Goal: Information Seeking & Learning: Learn about a topic

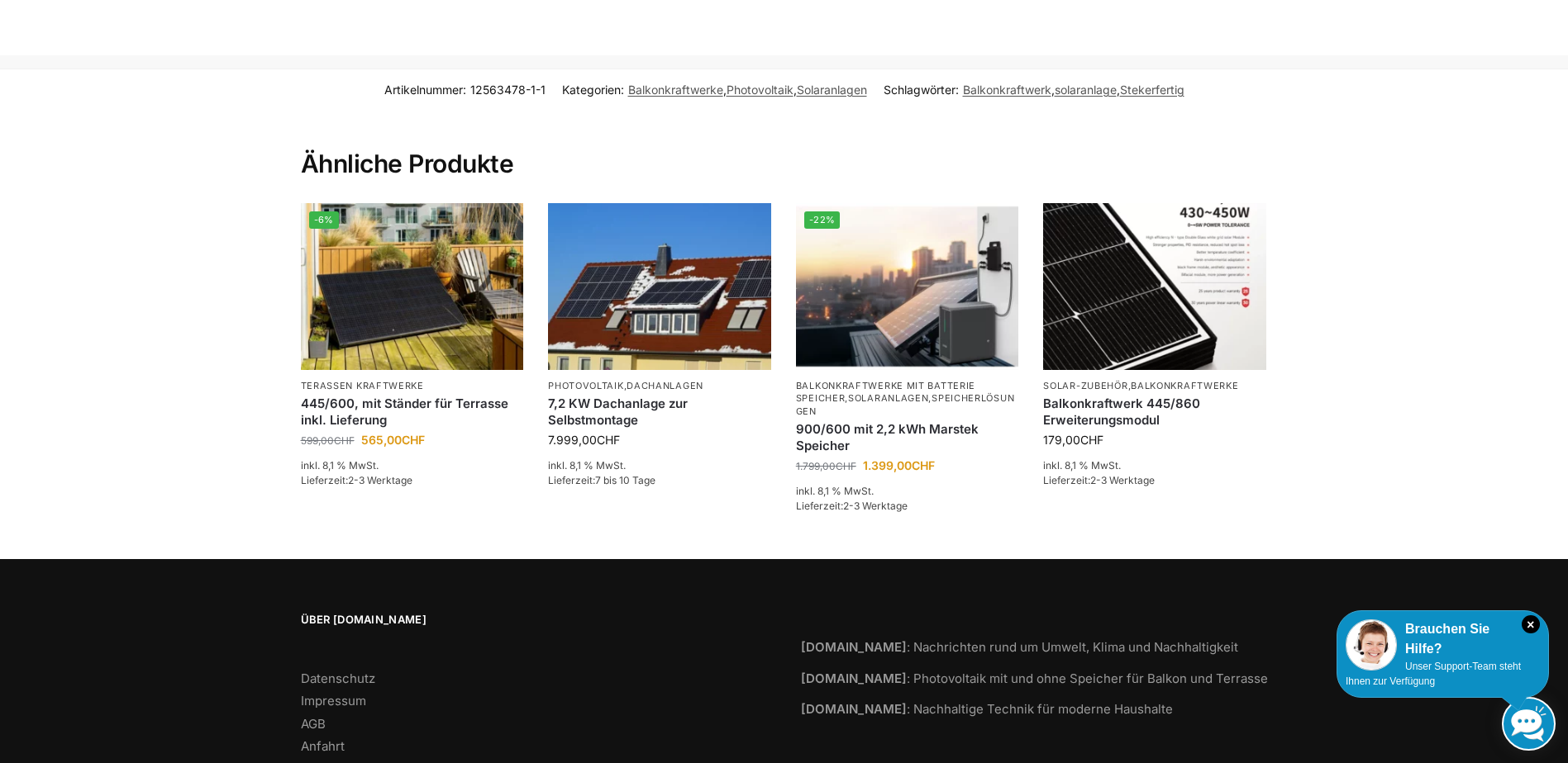
scroll to position [2512, 0]
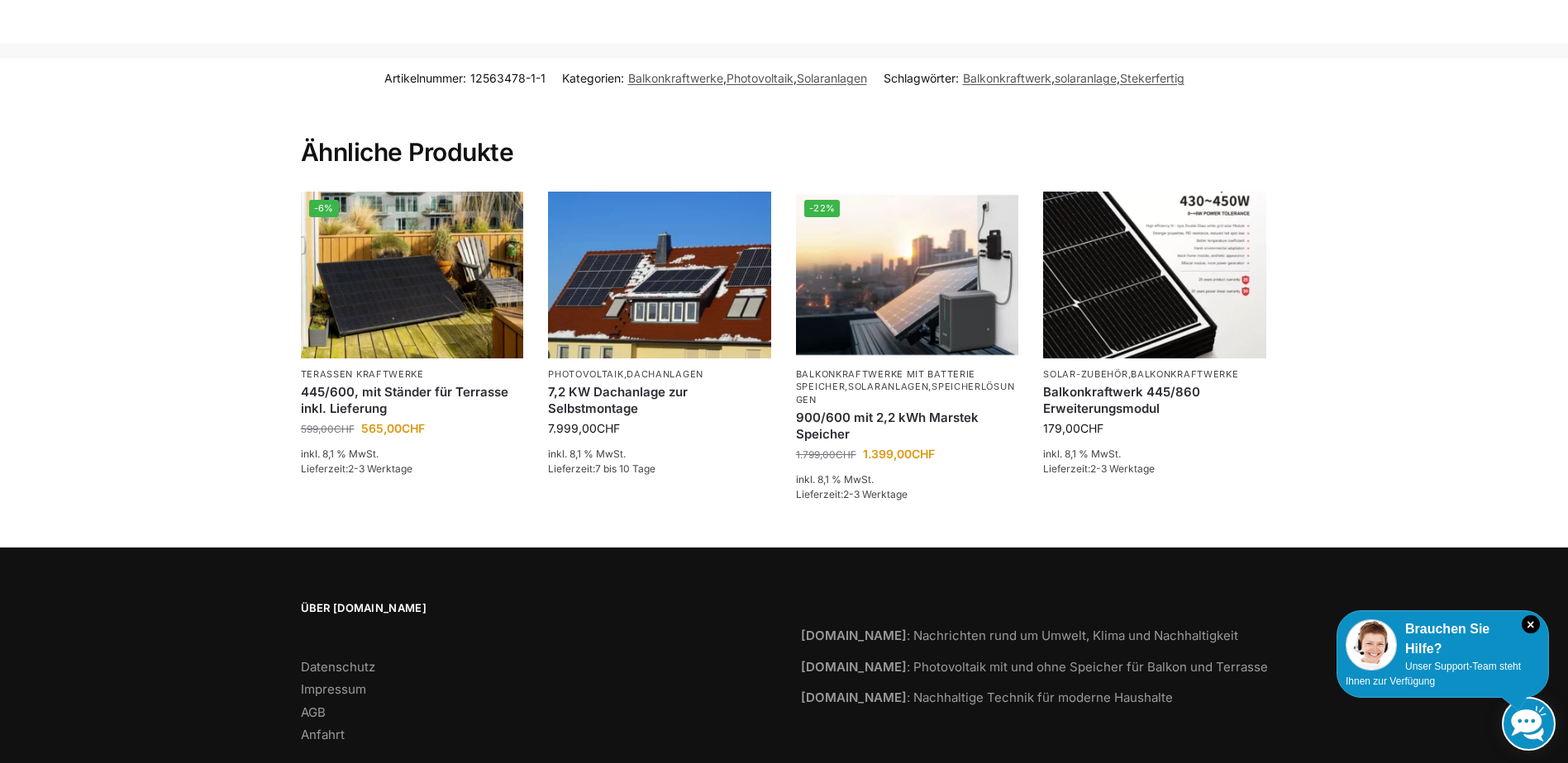
click at [336, 726] on li "Anfahrt" at bounding box center [534, 735] width 467 height 19
click at [331, 727] on link "Anfahrt" at bounding box center [323, 735] width 44 height 16
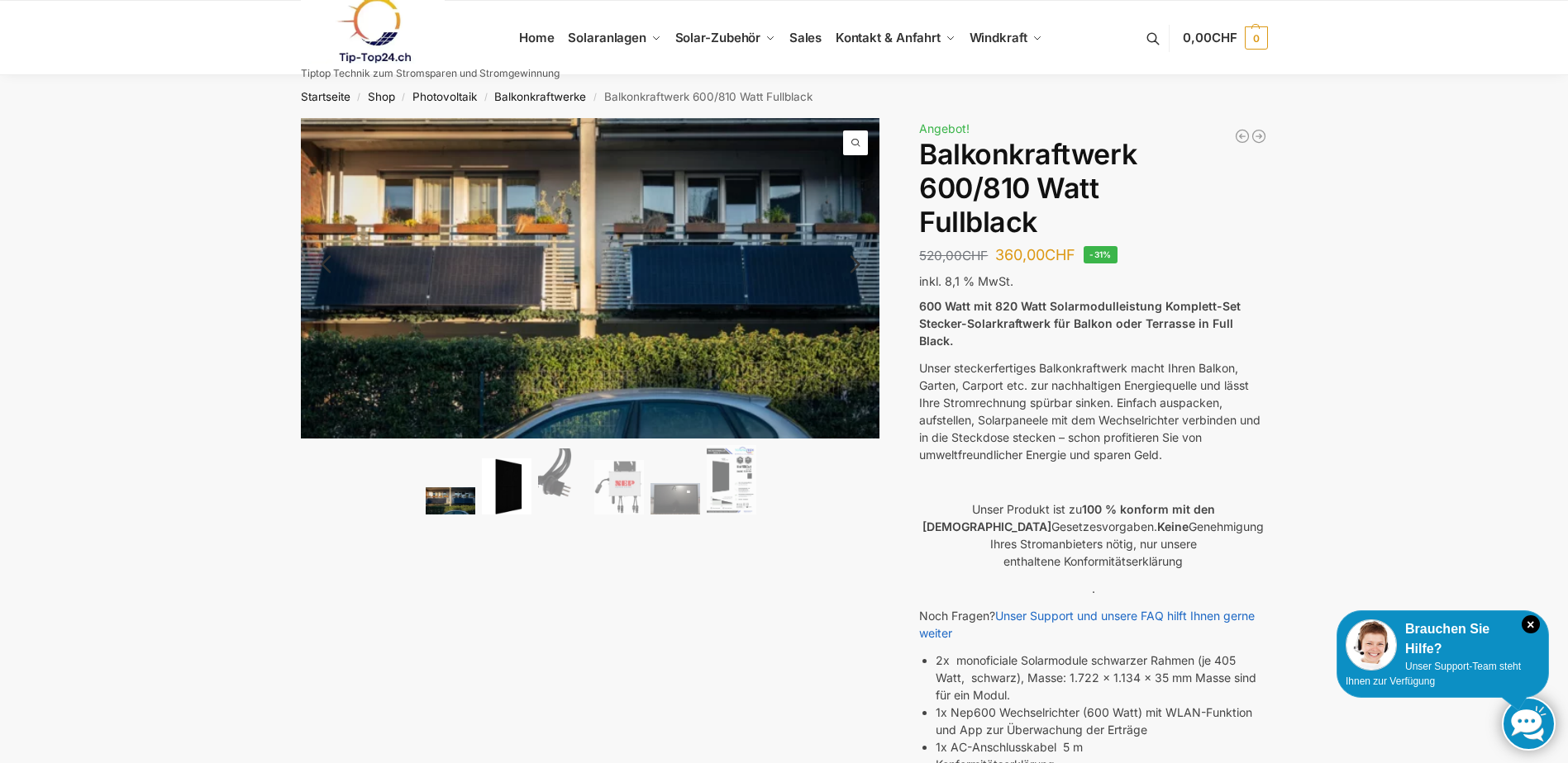
click at [510, 485] on img at bounding box center [506, 487] width 49 height 57
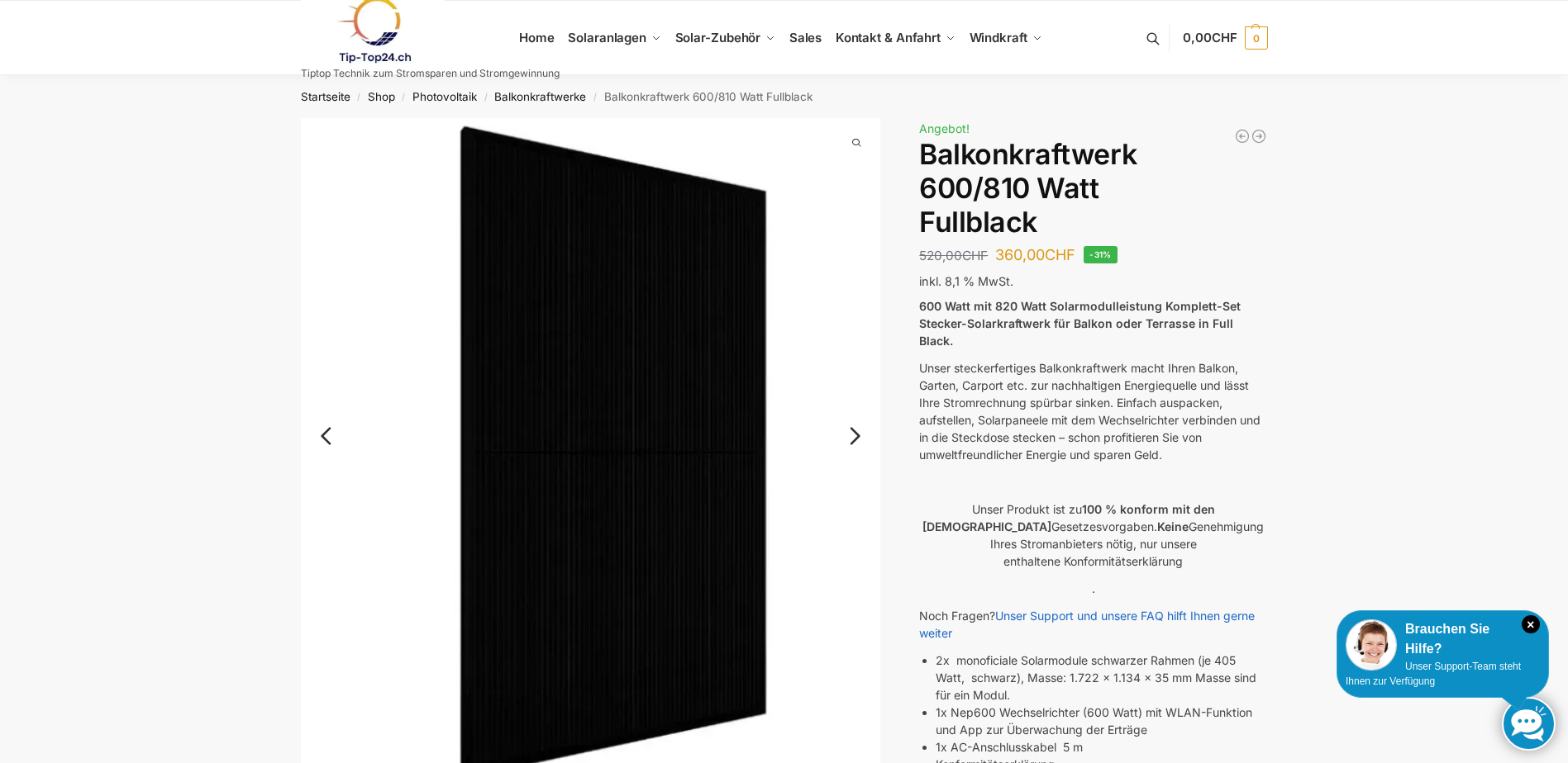
click at [862, 441] on link "Next" at bounding box center [853, 444] width 56 height 16
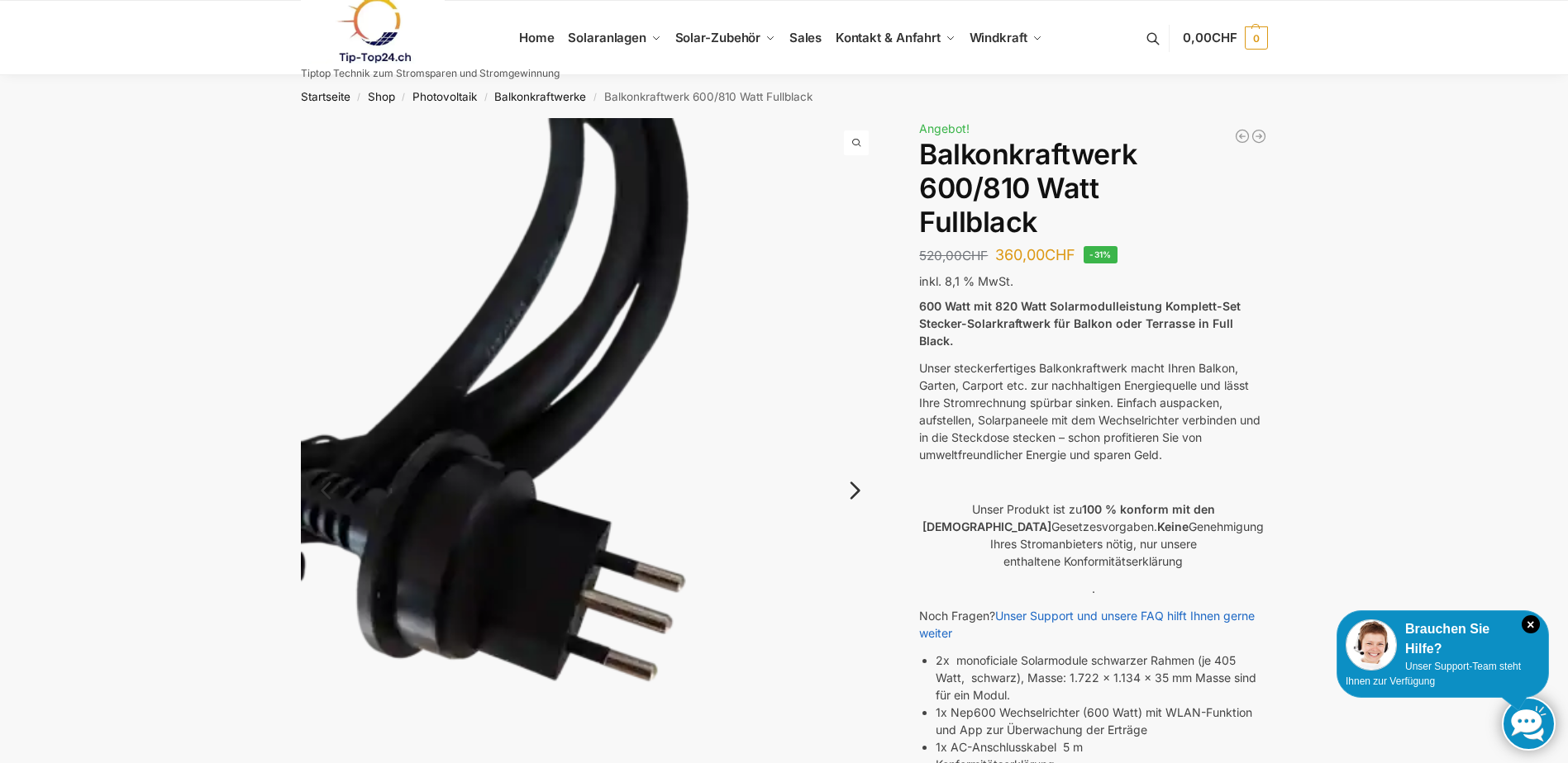
click at [862, 441] on img at bounding box center [591, 504] width 581 height 773
click at [853, 493] on link "Next" at bounding box center [853, 499] width 56 height 16
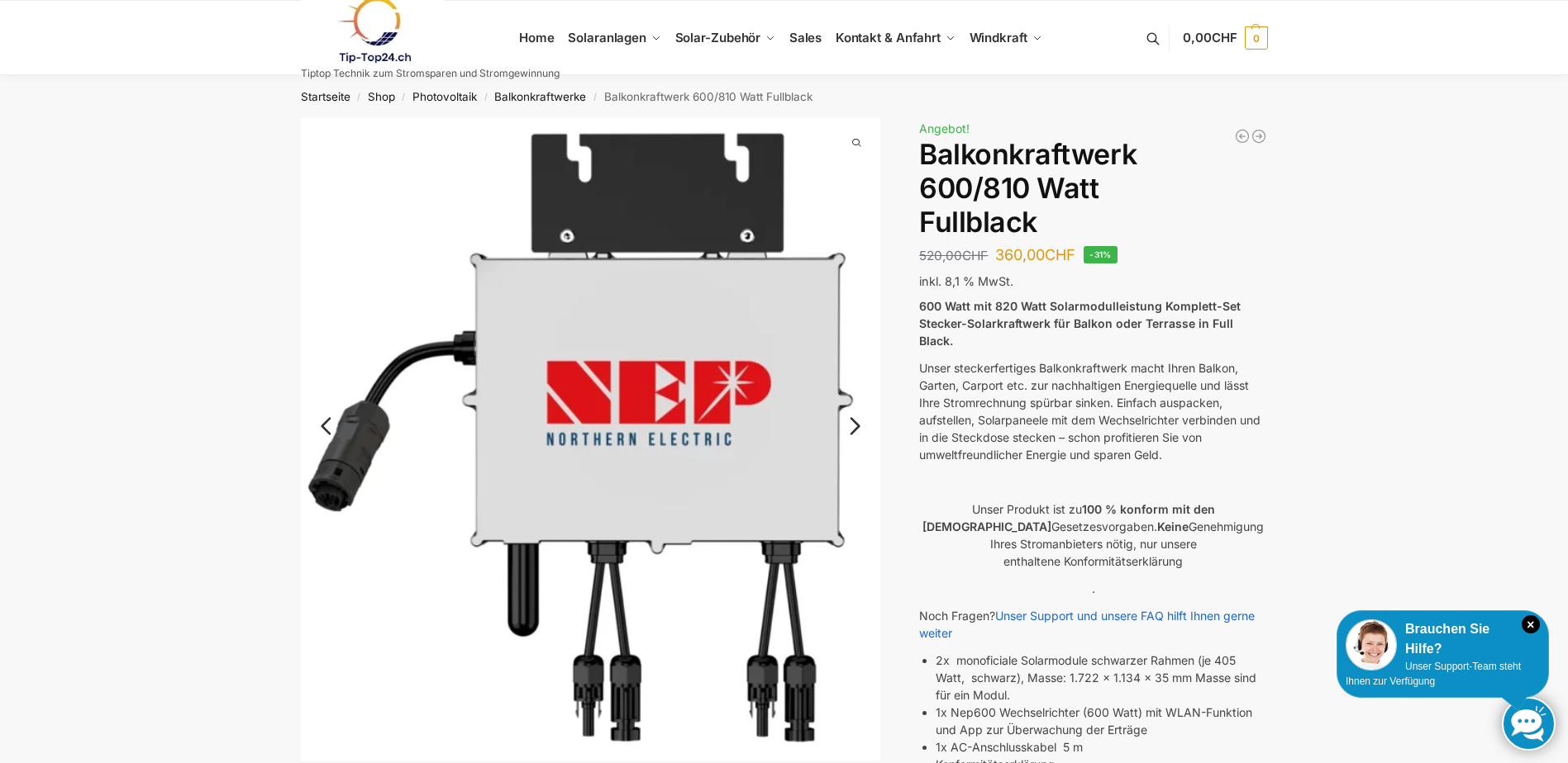
click at [854, 428] on link "Next" at bounding box center [853, 434] width 56 height 16
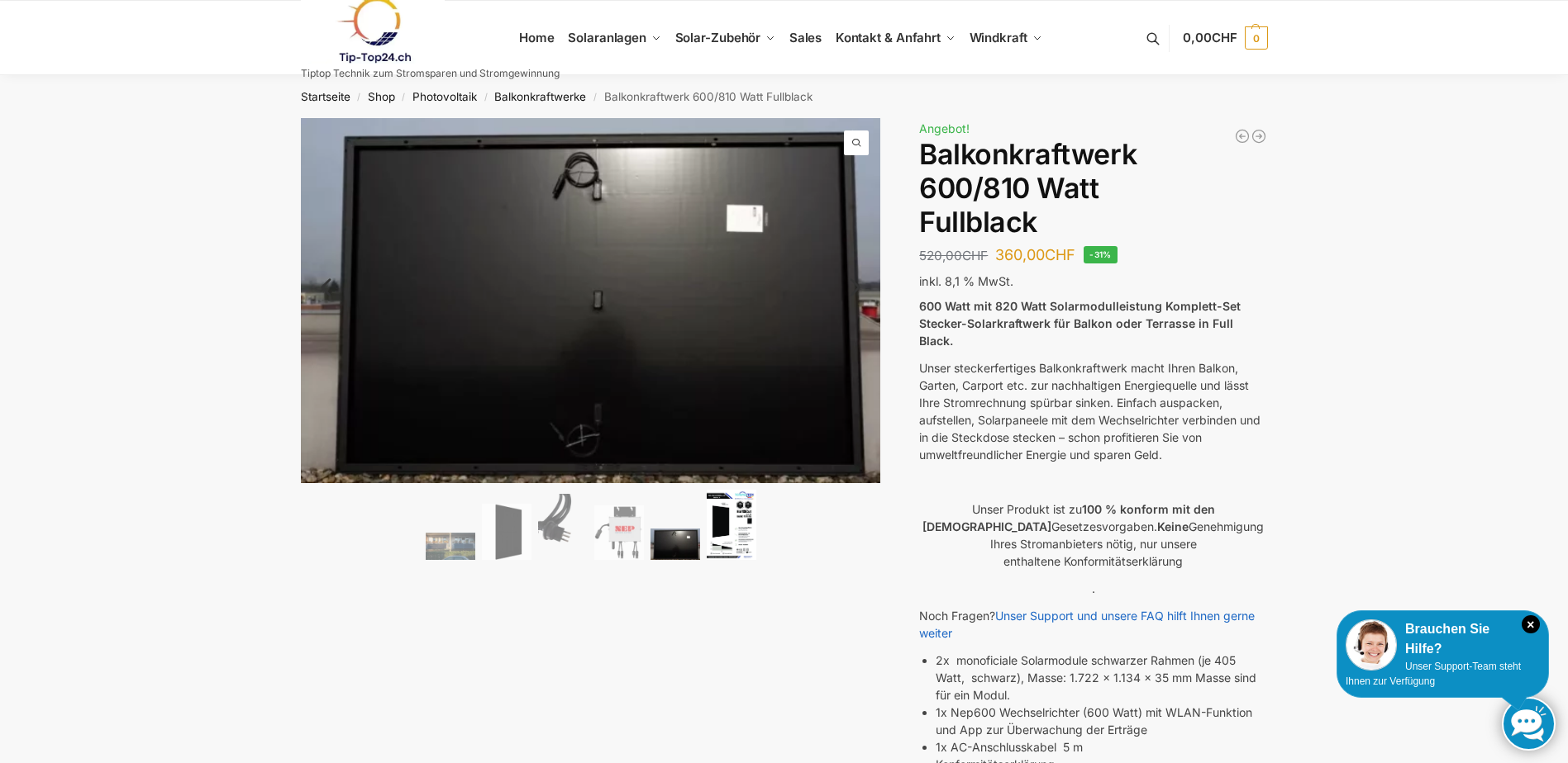
click at [732, 524] on img at bounding box center [731, 525] width 49 height 70
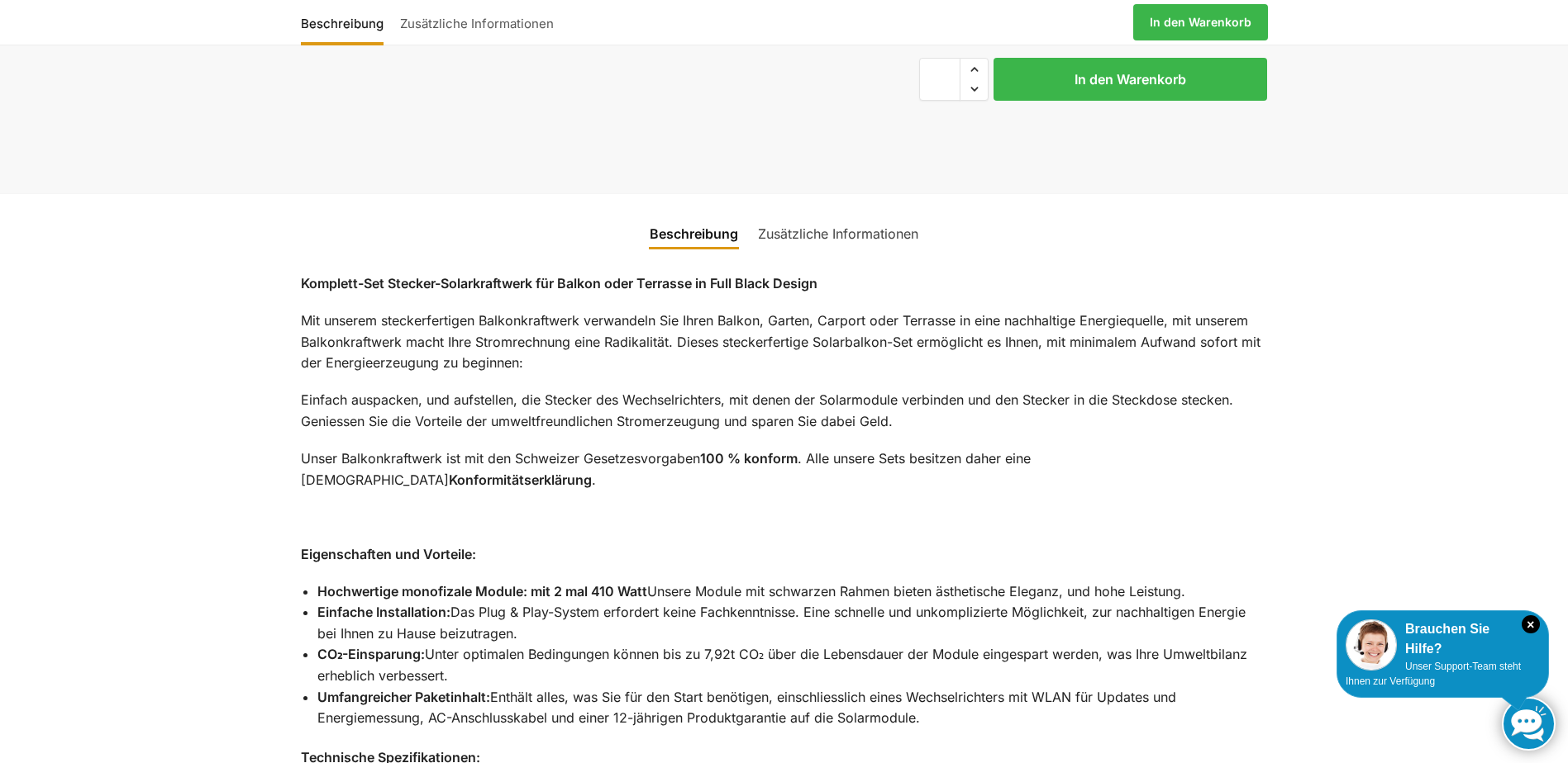
scroll to position [1074, 0]
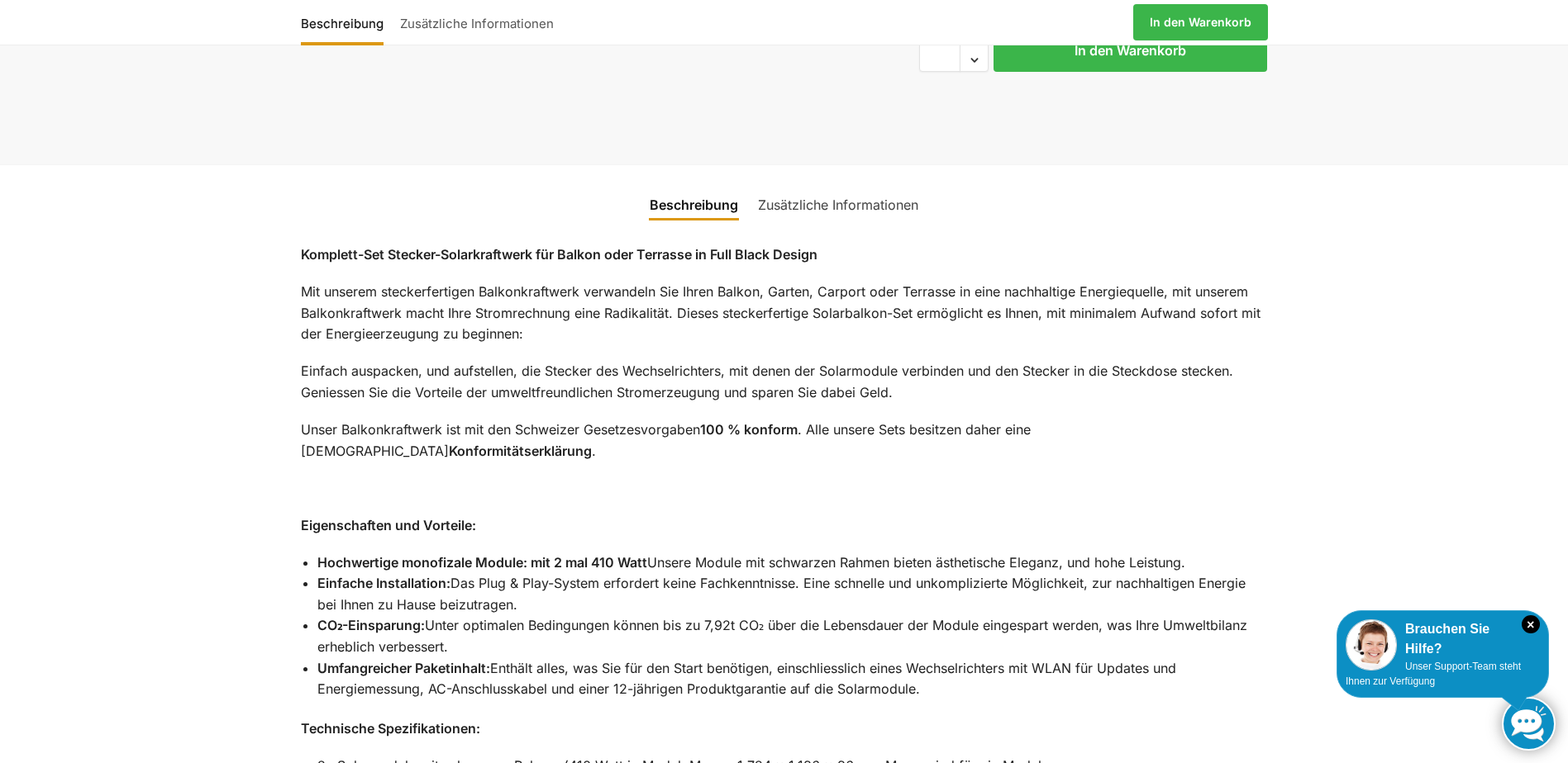
click at [858, 185] on link "Zusätzliche Informationen" at bounding box center [838, 205] width 180 height 39
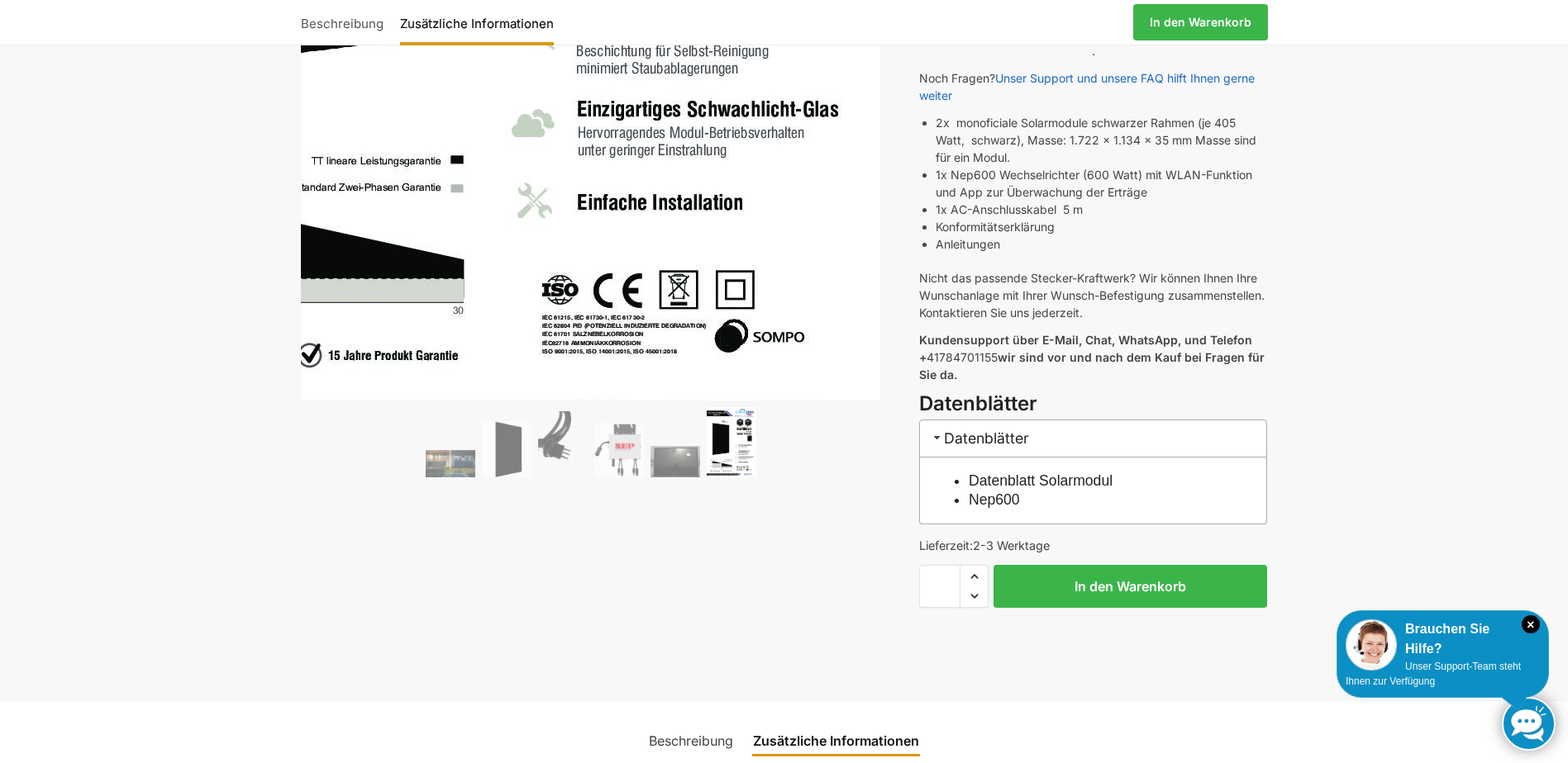
scroll to position [579, 0]
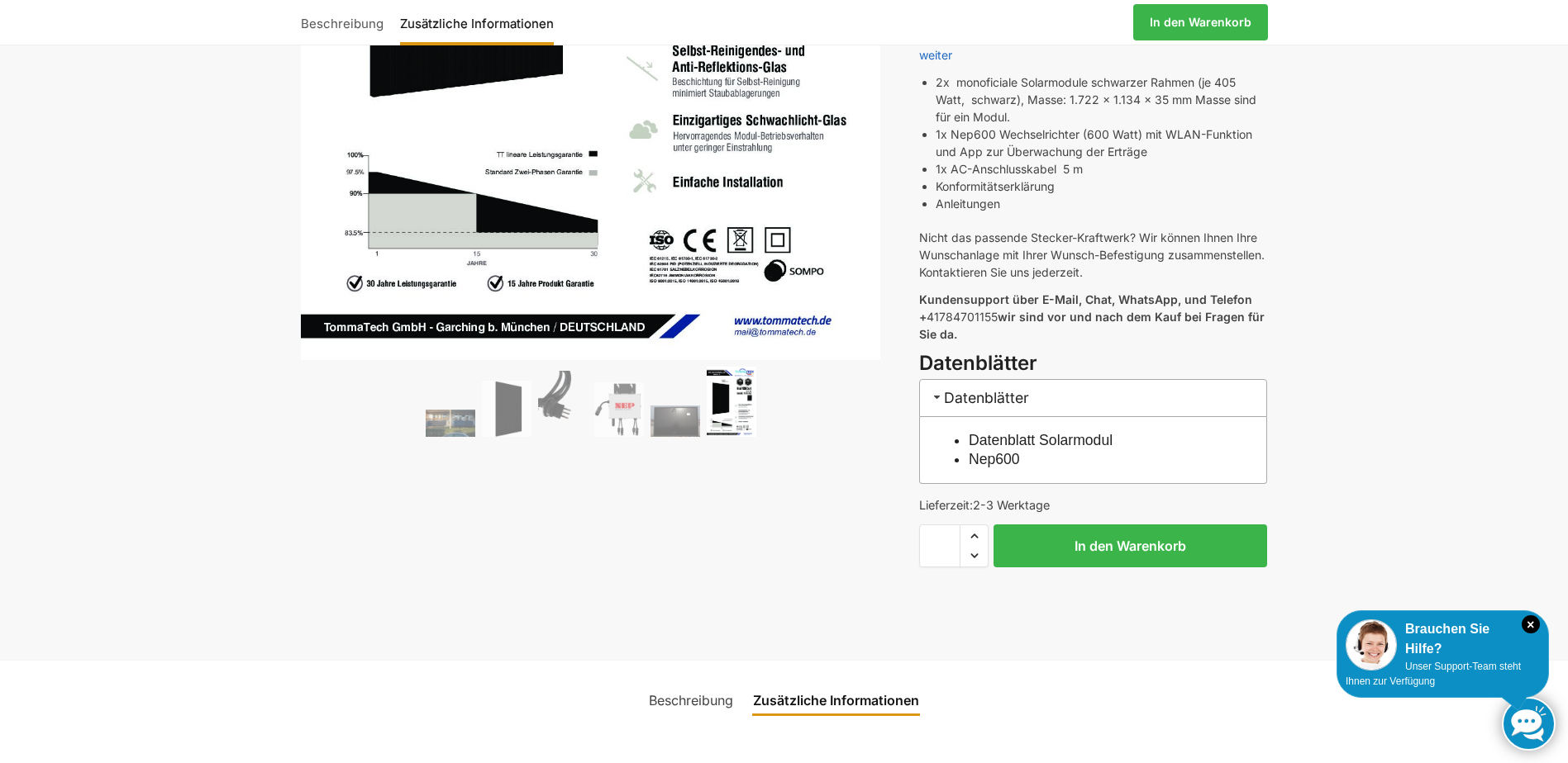
click at [996, 382] on h3 "Datenblätter" at bounding box center [1093, 398] width 348 height 38
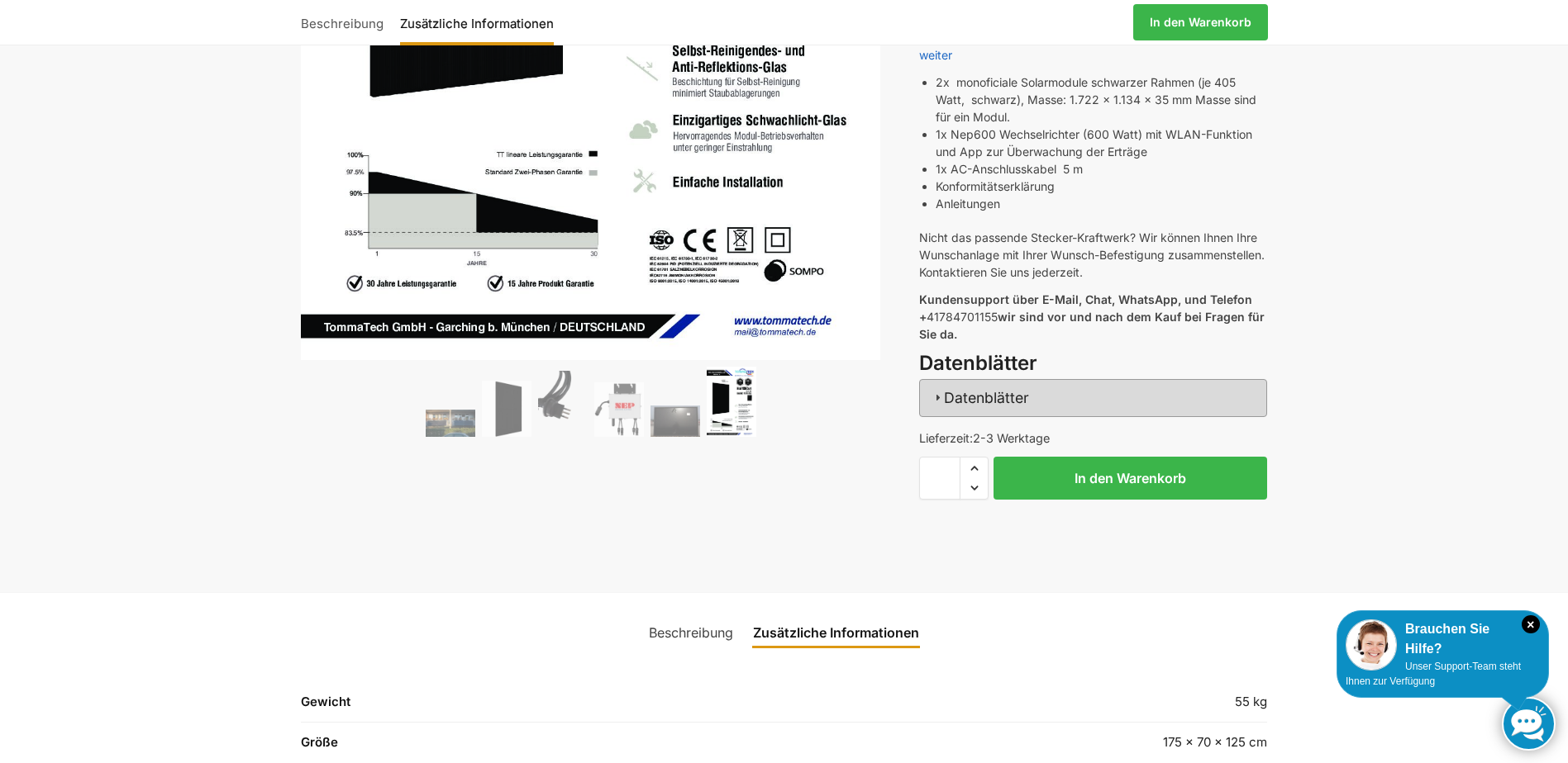
click at [996, 382] on h3 "Datenblätter" at bounding box center [1093, 398] width 348 height 38
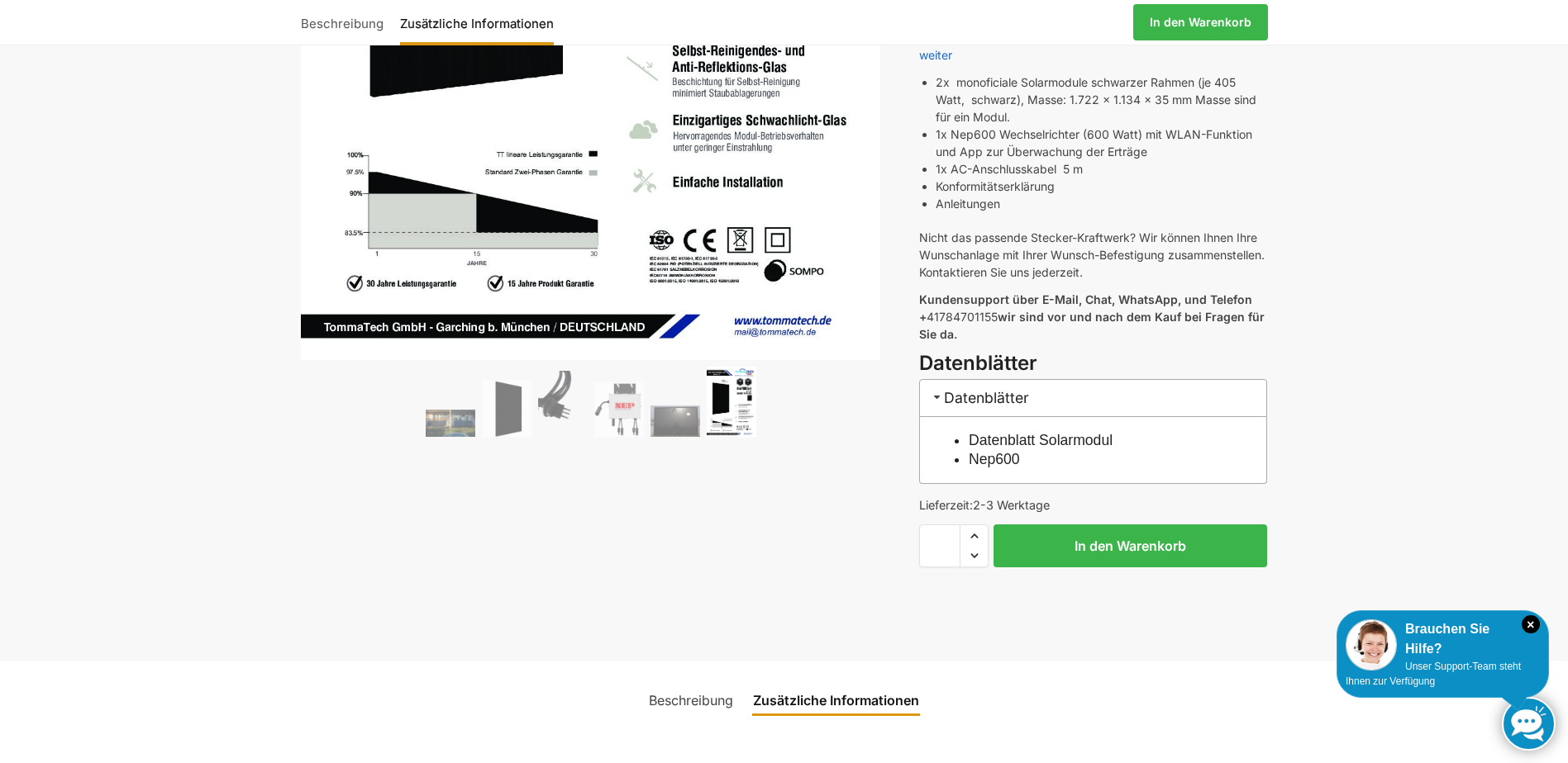
click at [1003, 433] on link "Datenblatt Solarmodul" at bounding box center [1040, 441] width 144 height 16
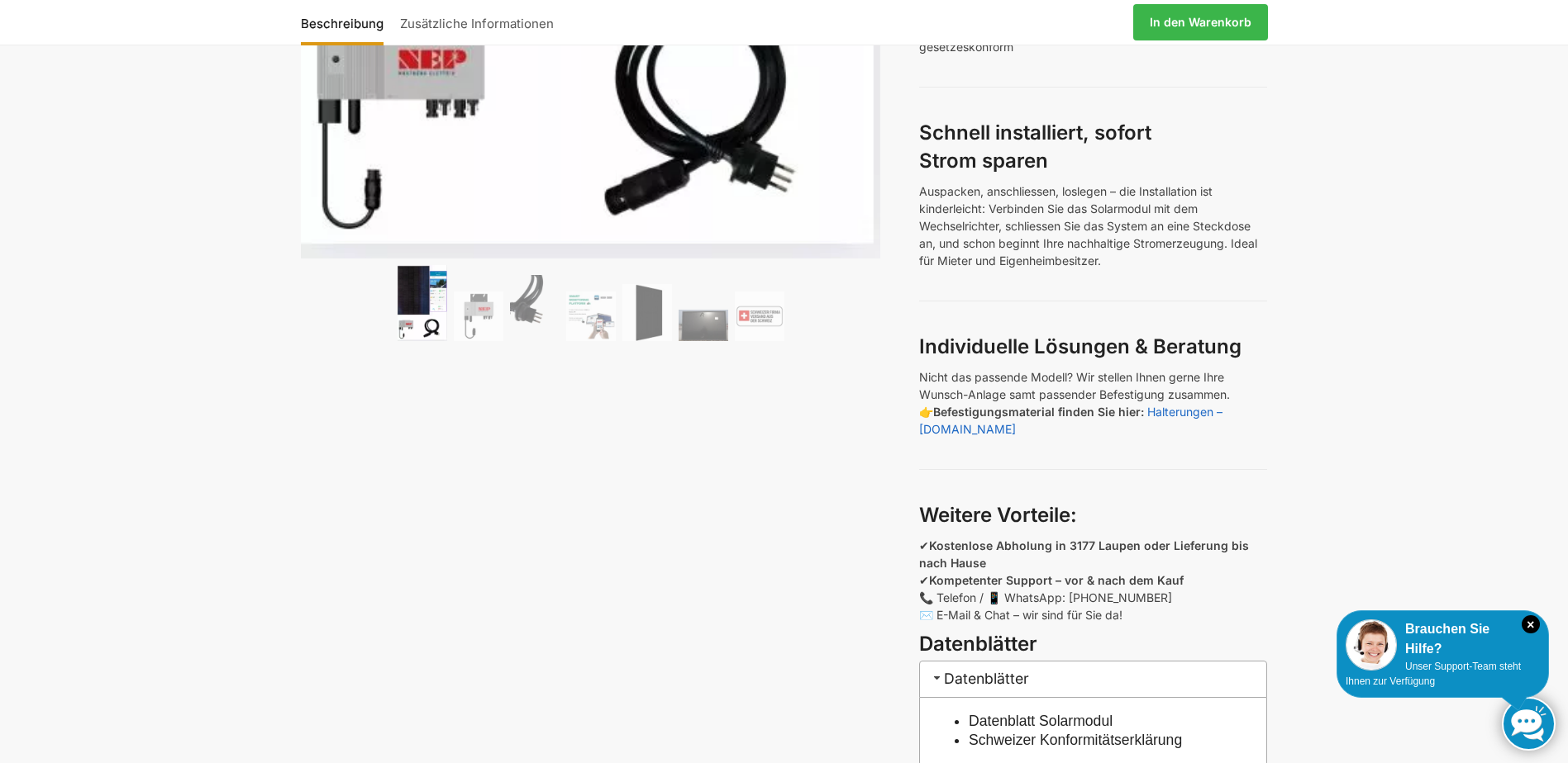
scroll to position [827, 0]
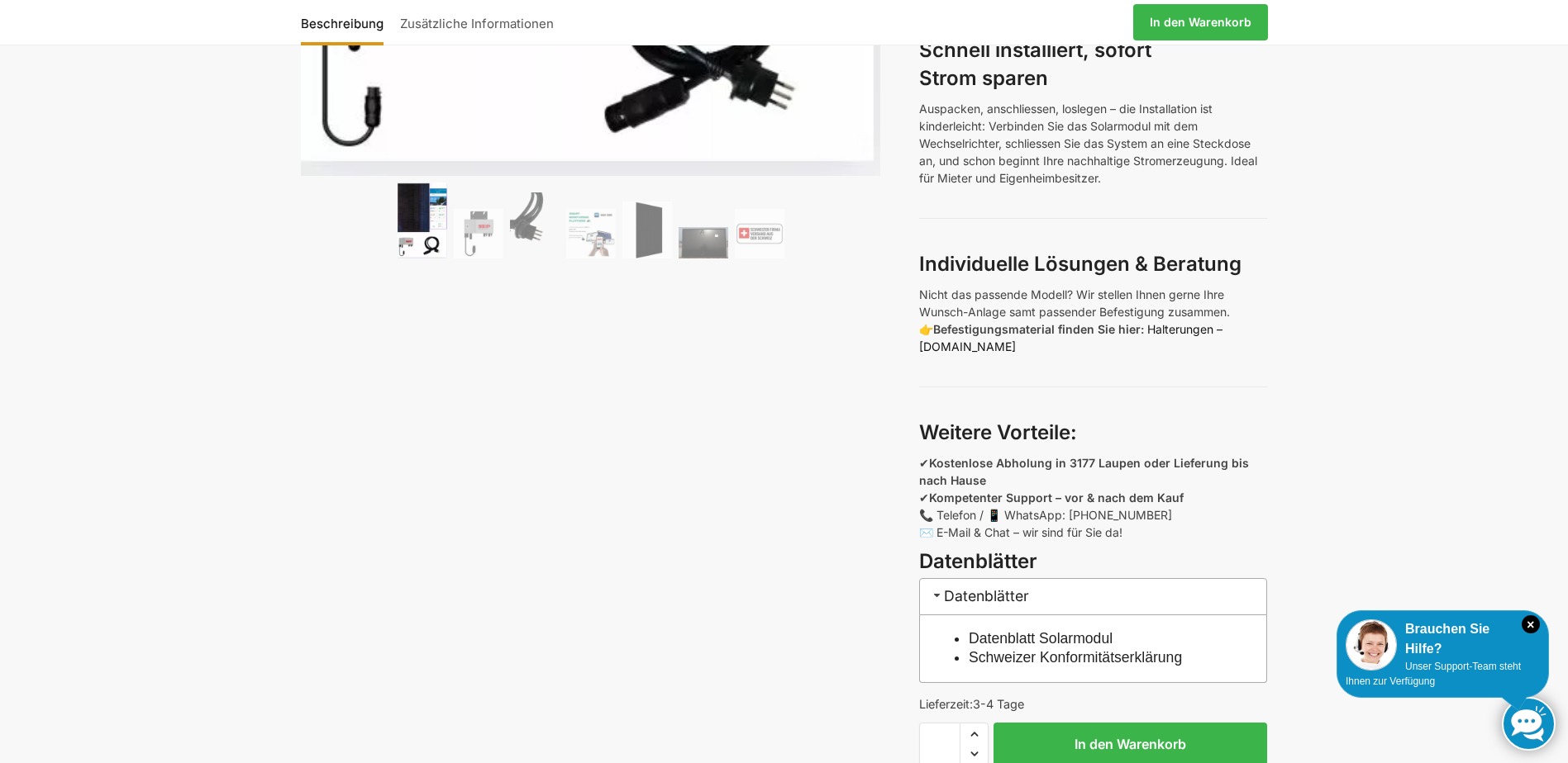
click at [1170, 331] on link "Halterungen – [DOMAIN_NAME]" at bounding box center [1071, 338] width 304 height 31
click at [1193, 330] on link "Halterungen – [DOMAIN_NAME]" at bounding box center [1071, 338] width 304 height 31
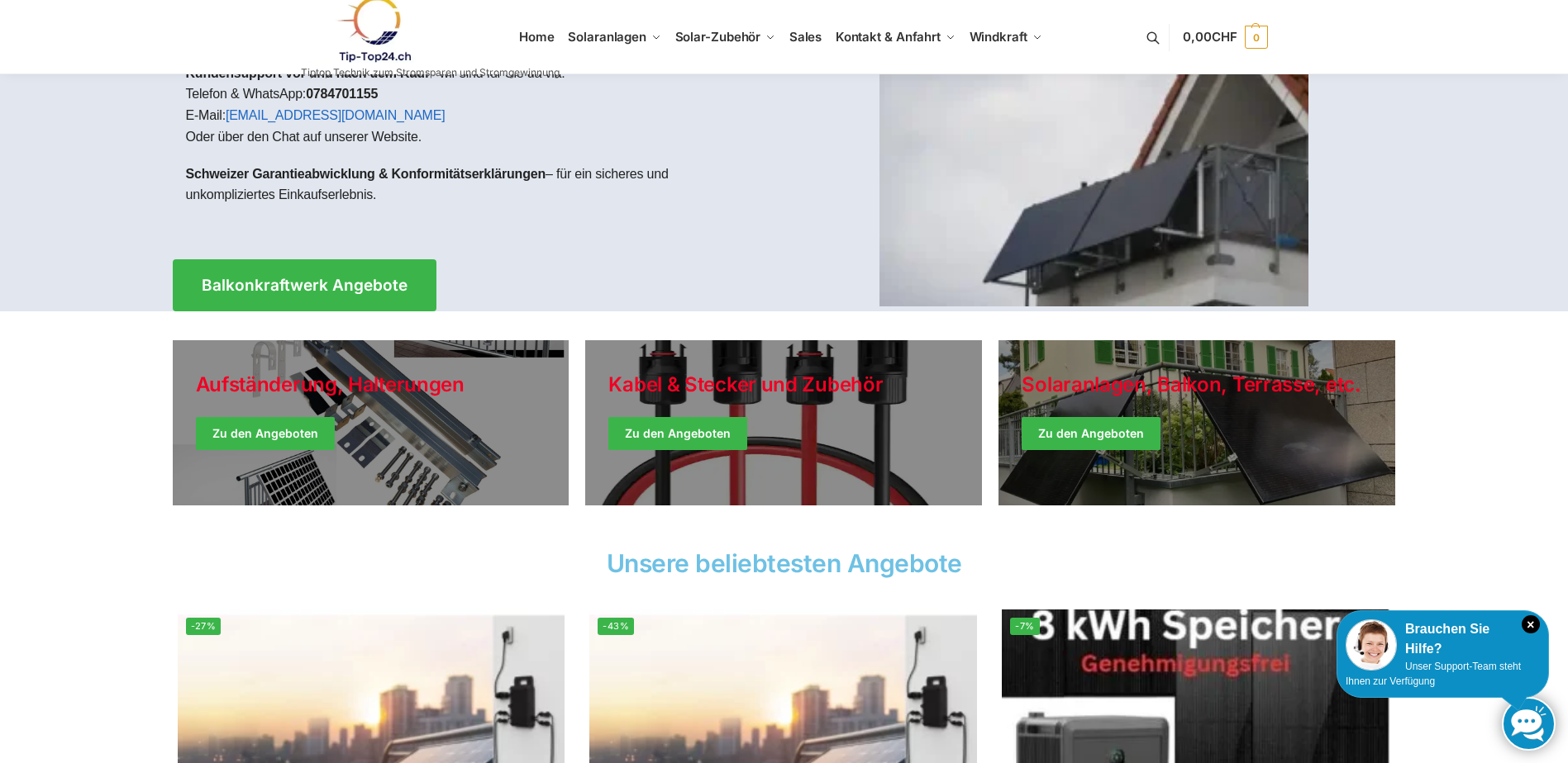
scroll to position [166, 0]
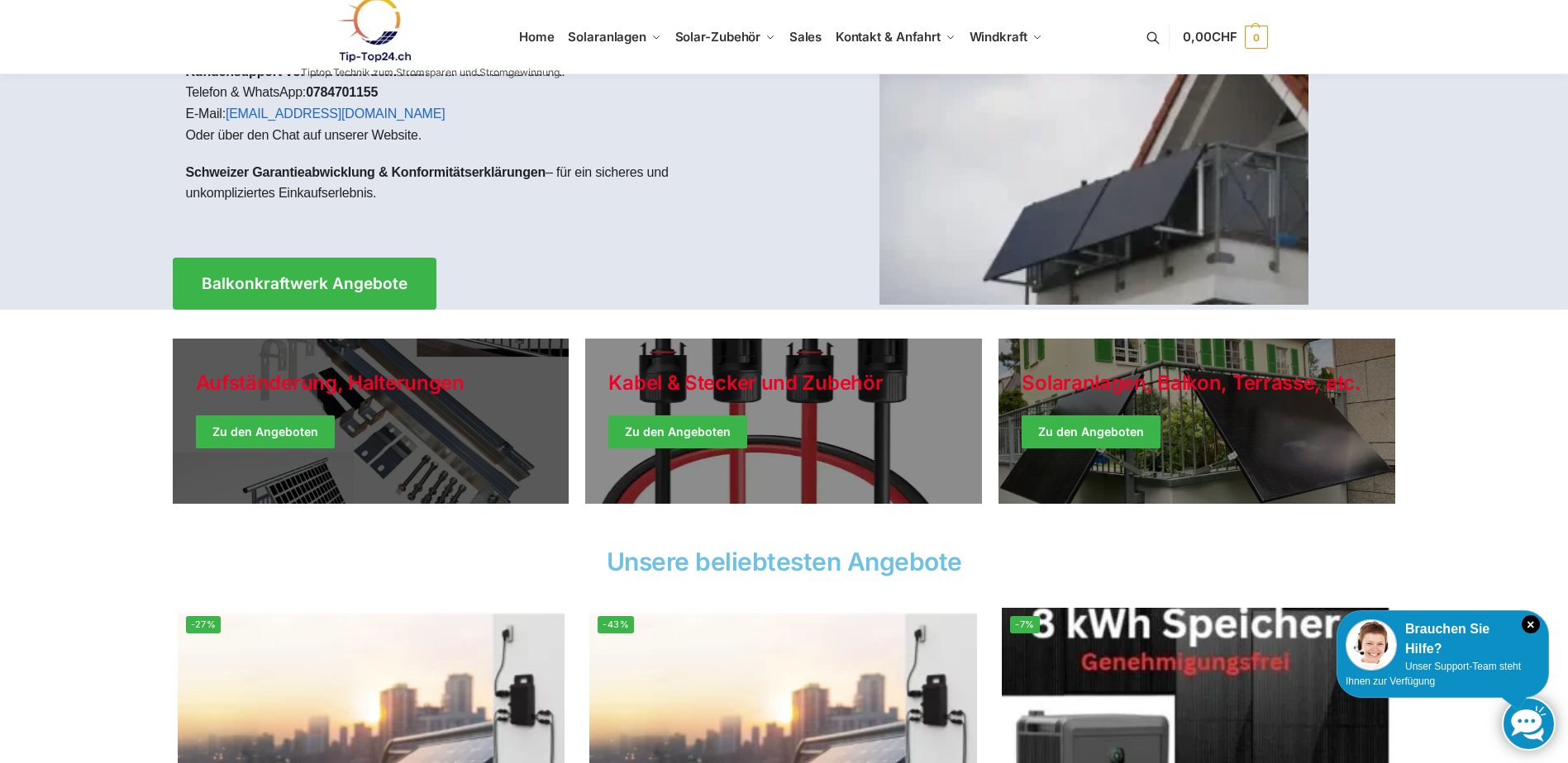
click at [305, 430] on link "Holiday Style" at bounding box center [371, 421] width 397 height 166
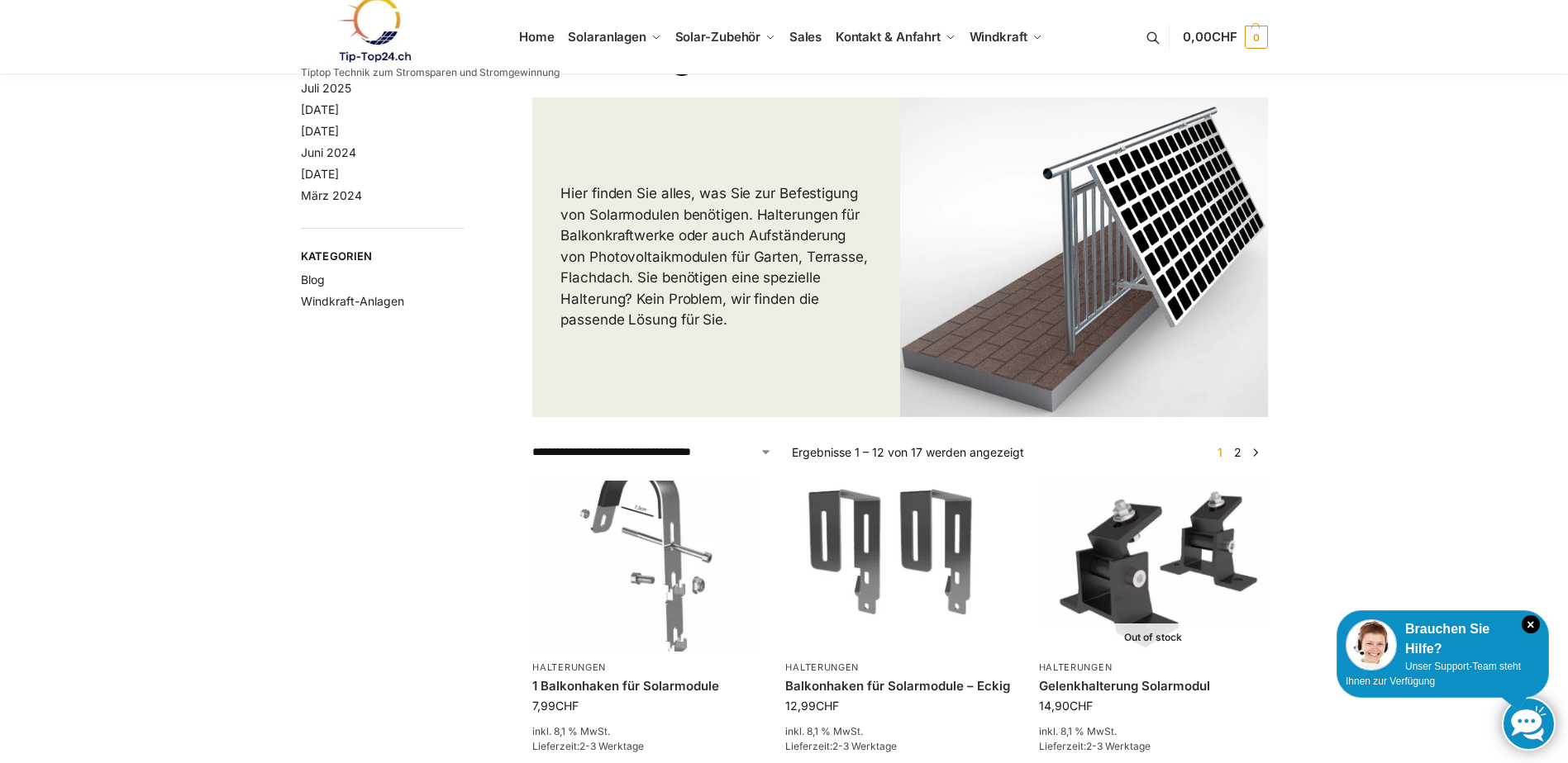
scroll to position [166, 0]
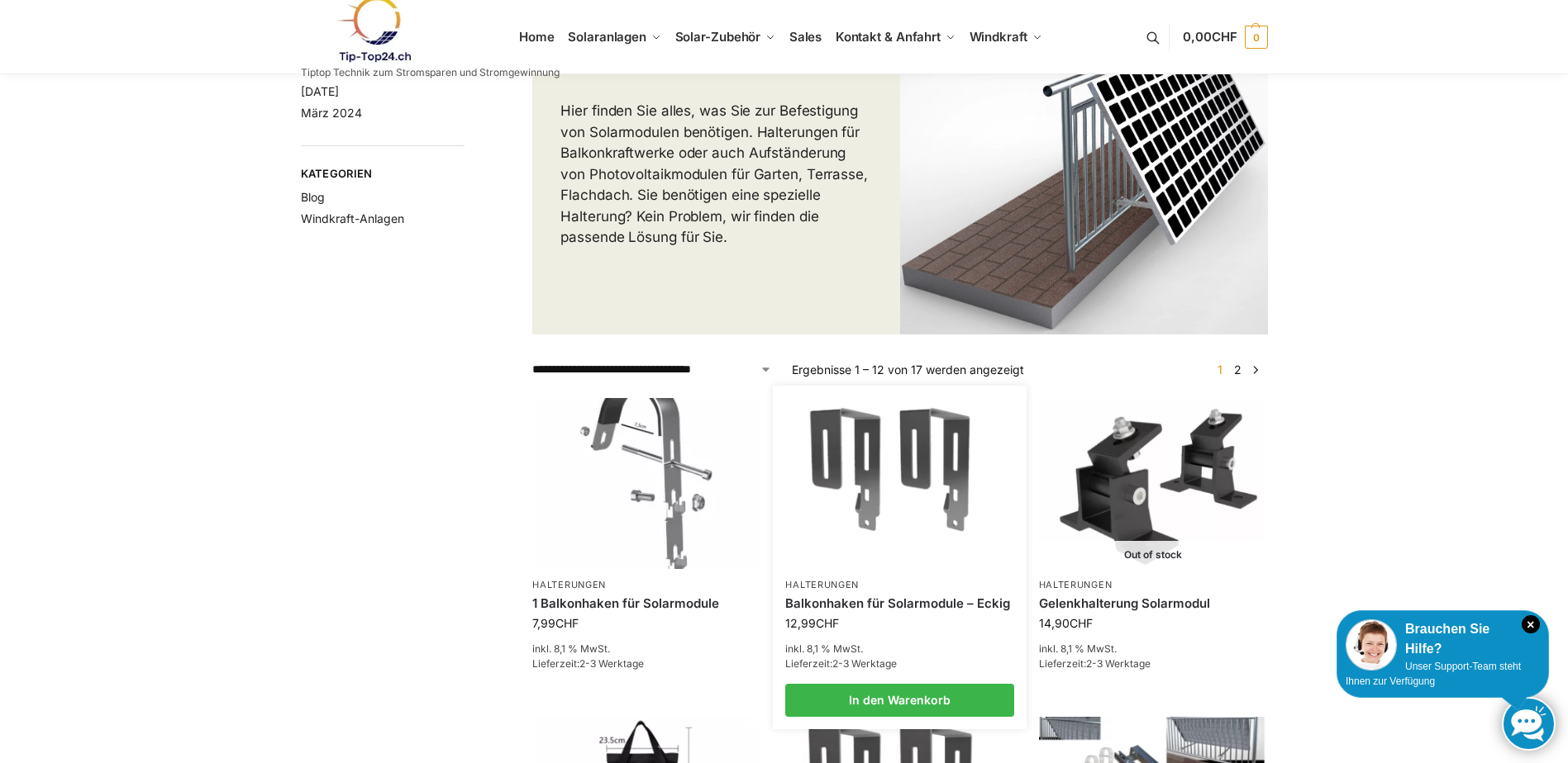
click at [898, 485] on img at bounding box center [900, 484] width 224 height 167
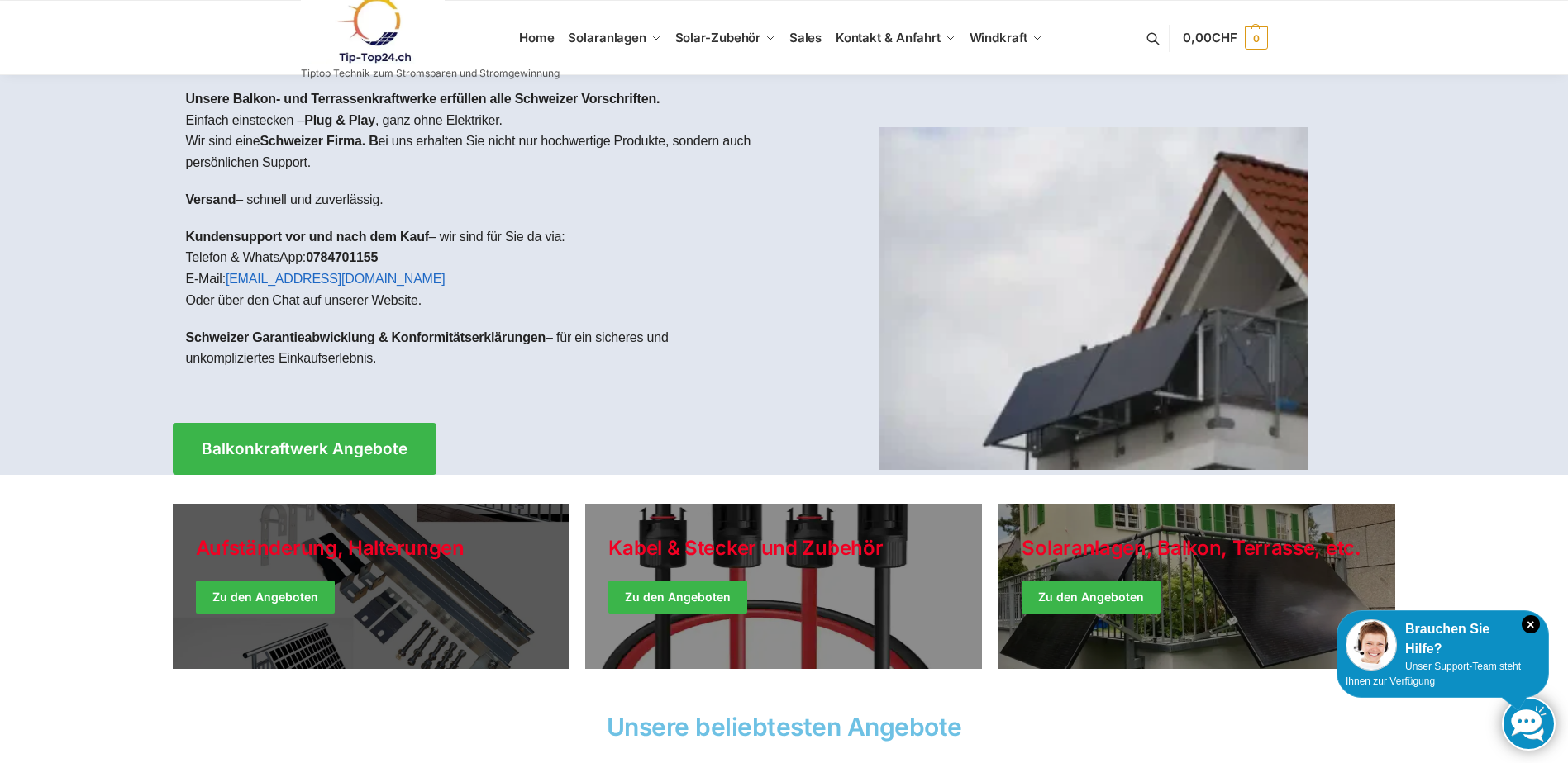
click at [348, 634] on link "Holiday Style" at bounding box center [371, 587] width 397 height 166
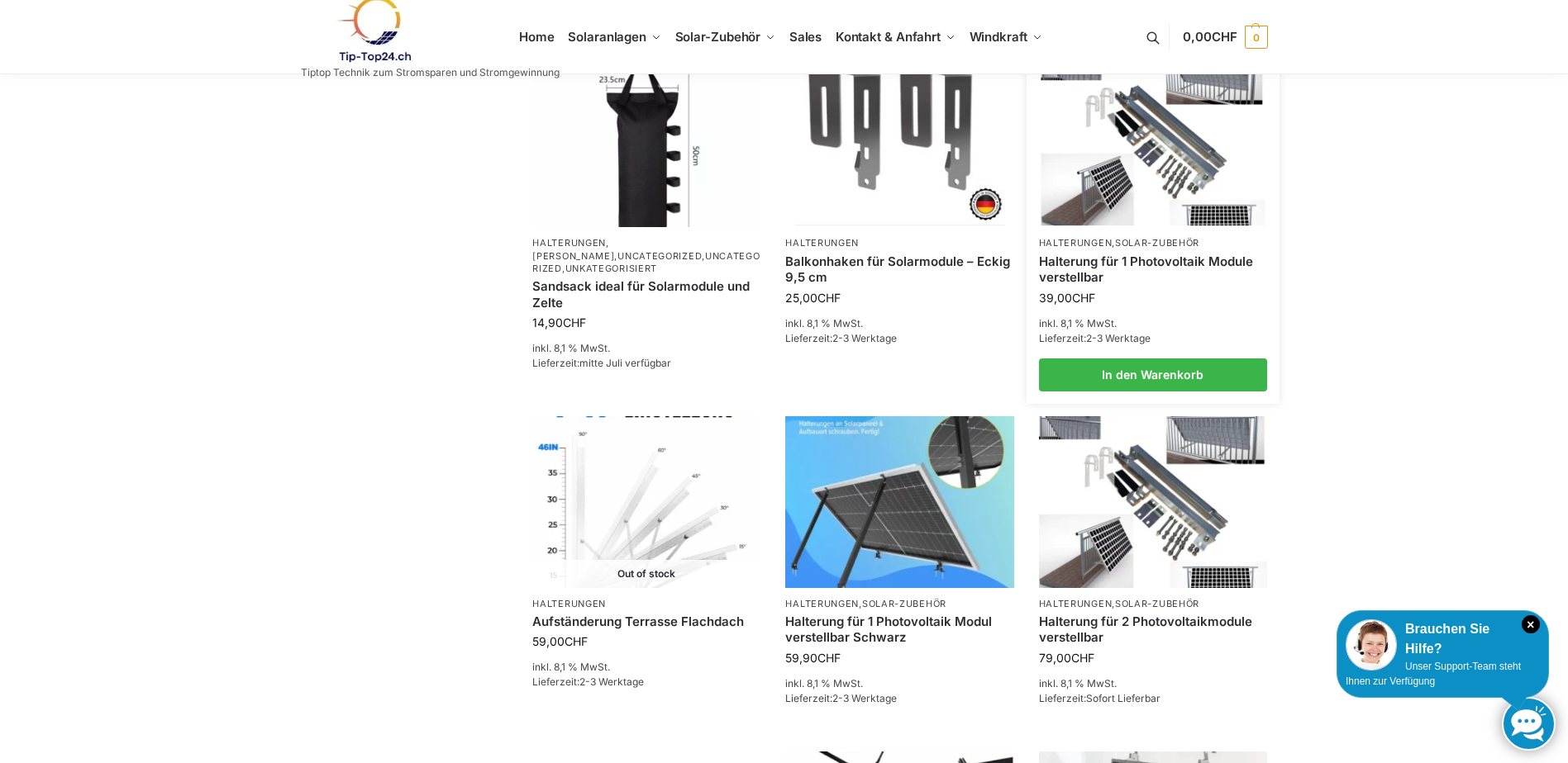
scroll to position [909, 0]
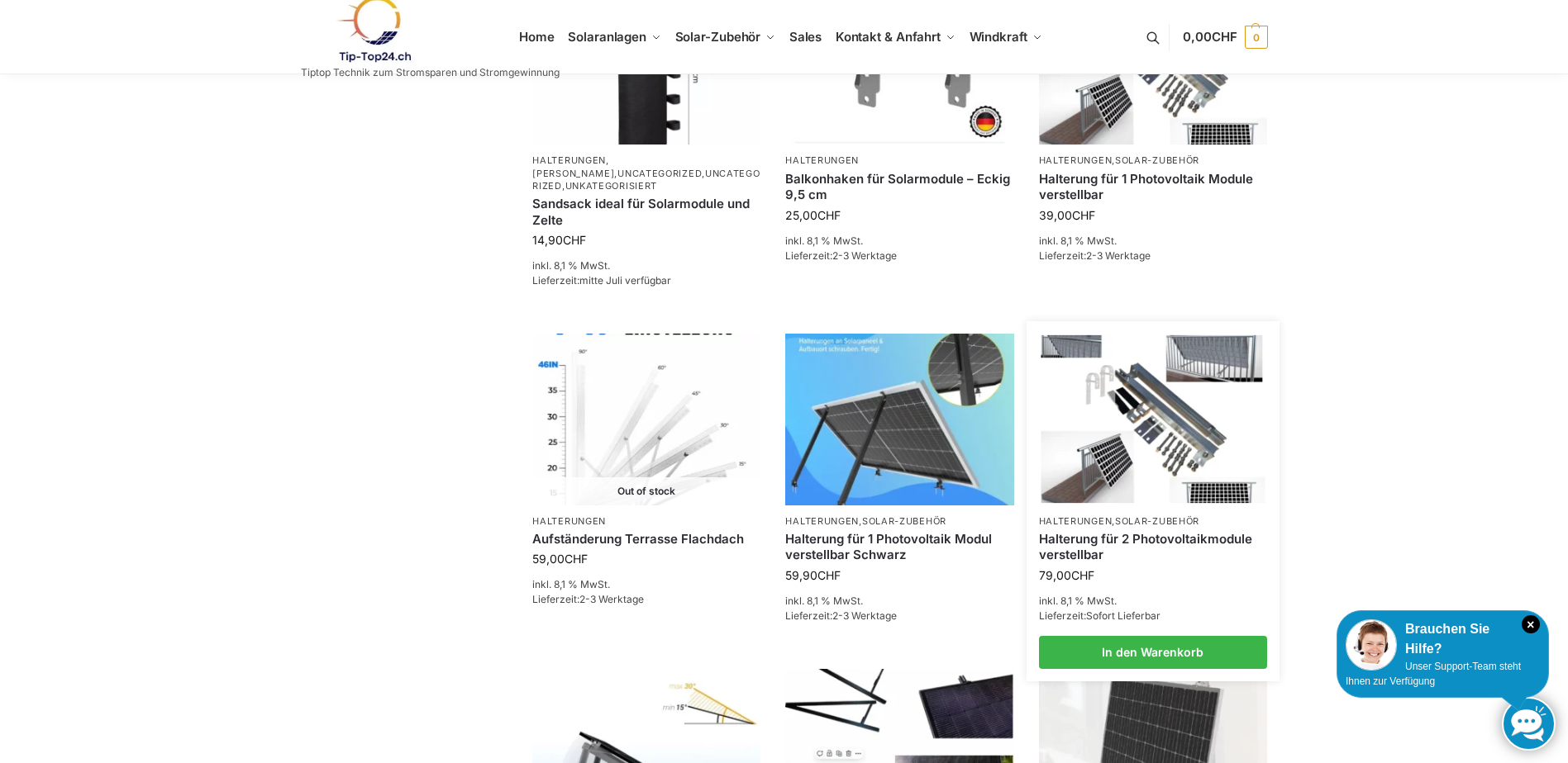
click at [1164, 487] on img at bounding box center [1153, 419] width 224 height 167
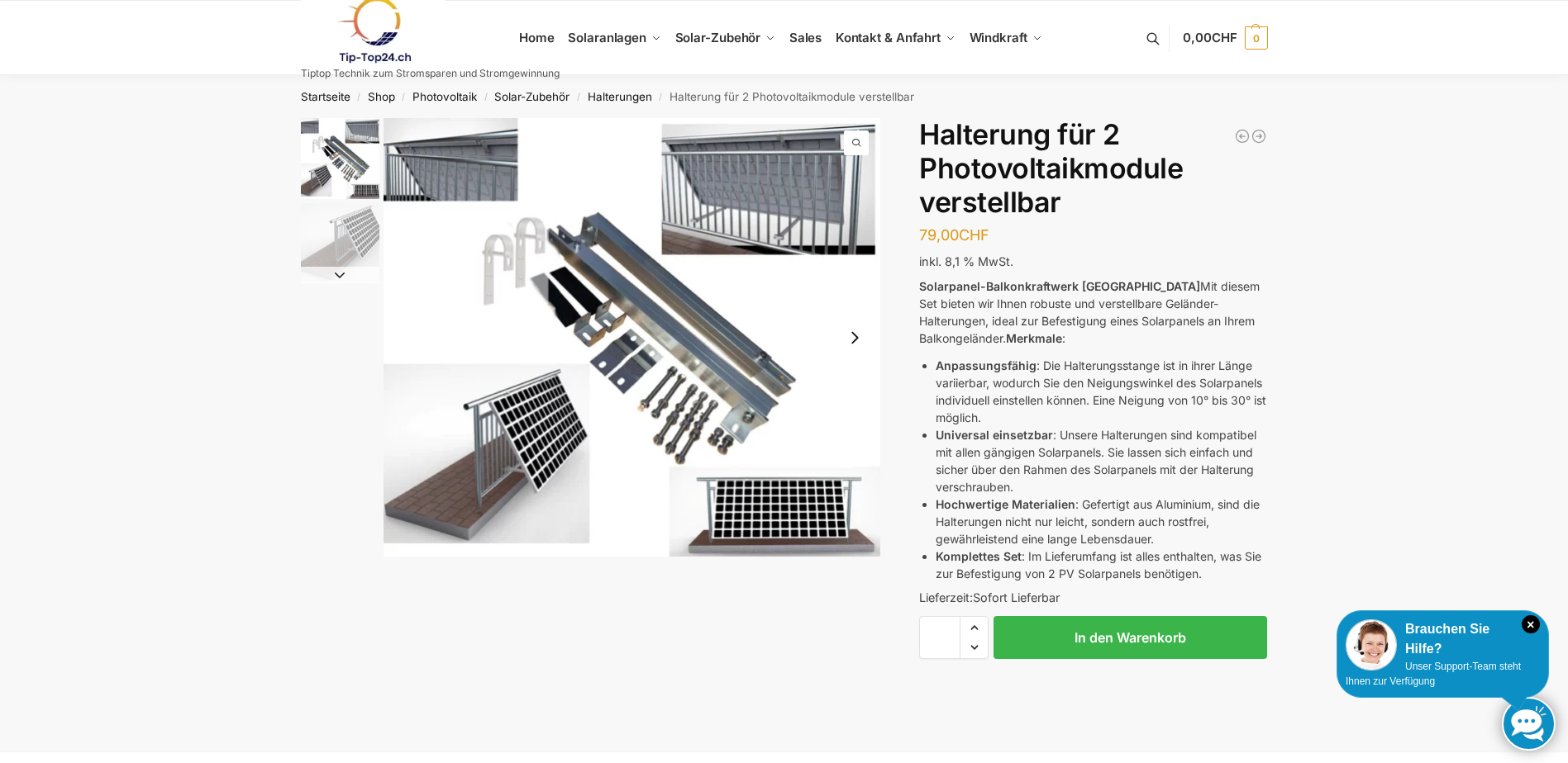
click at [368, 174] on img "1 / 2" at bounding box center [340, 159] width 79 height 81
click at [852, 342] on button "Next slide" at bounding box center [855, 338] width 35 height 35
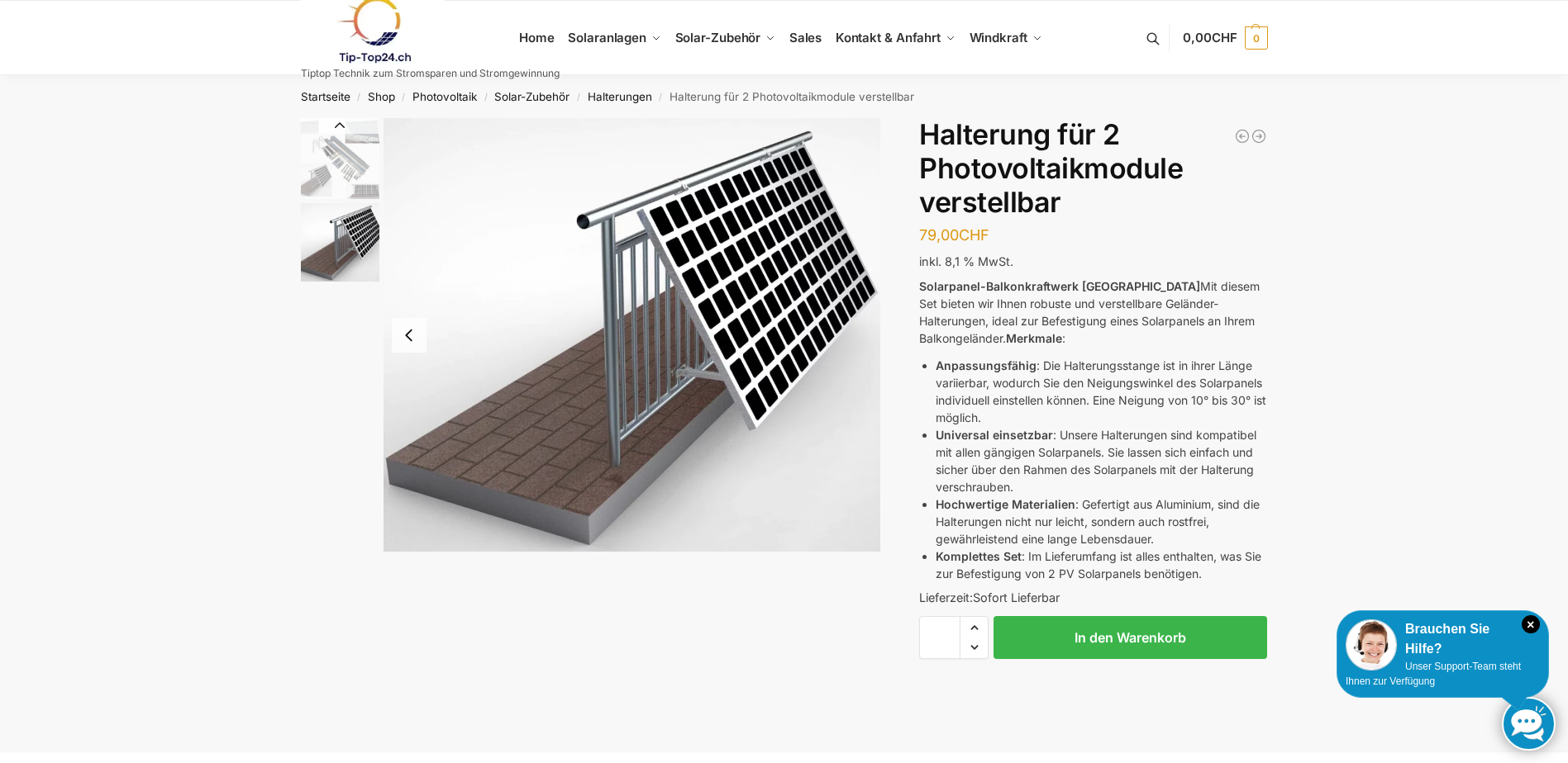
click at [411, 333] on button "Previous slide" at bounding box center [409, 335] width 35 height 35
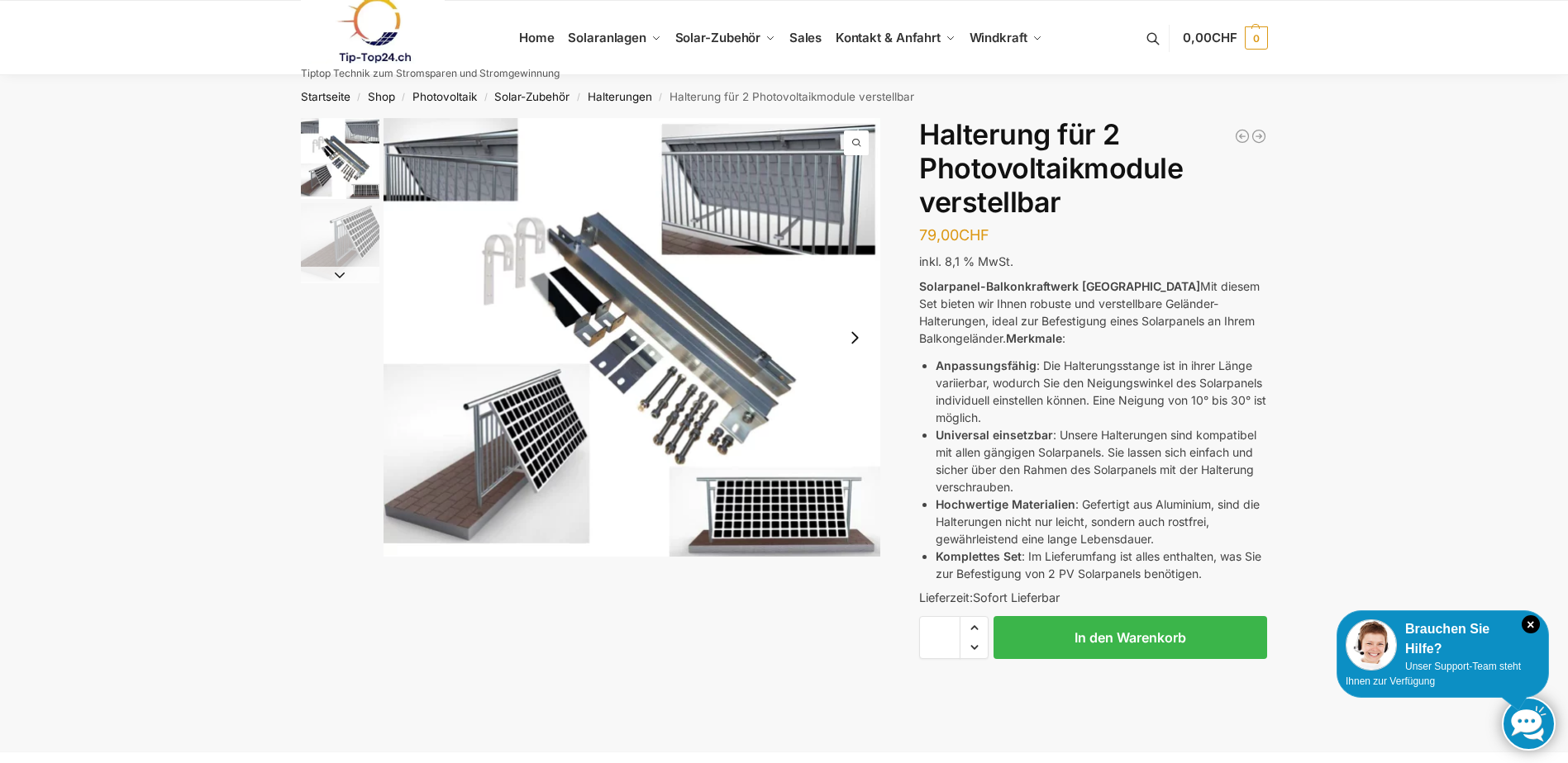
click at [743, 199] on img "1 / 2" at bounding box center [632, 338] width 497 height 439
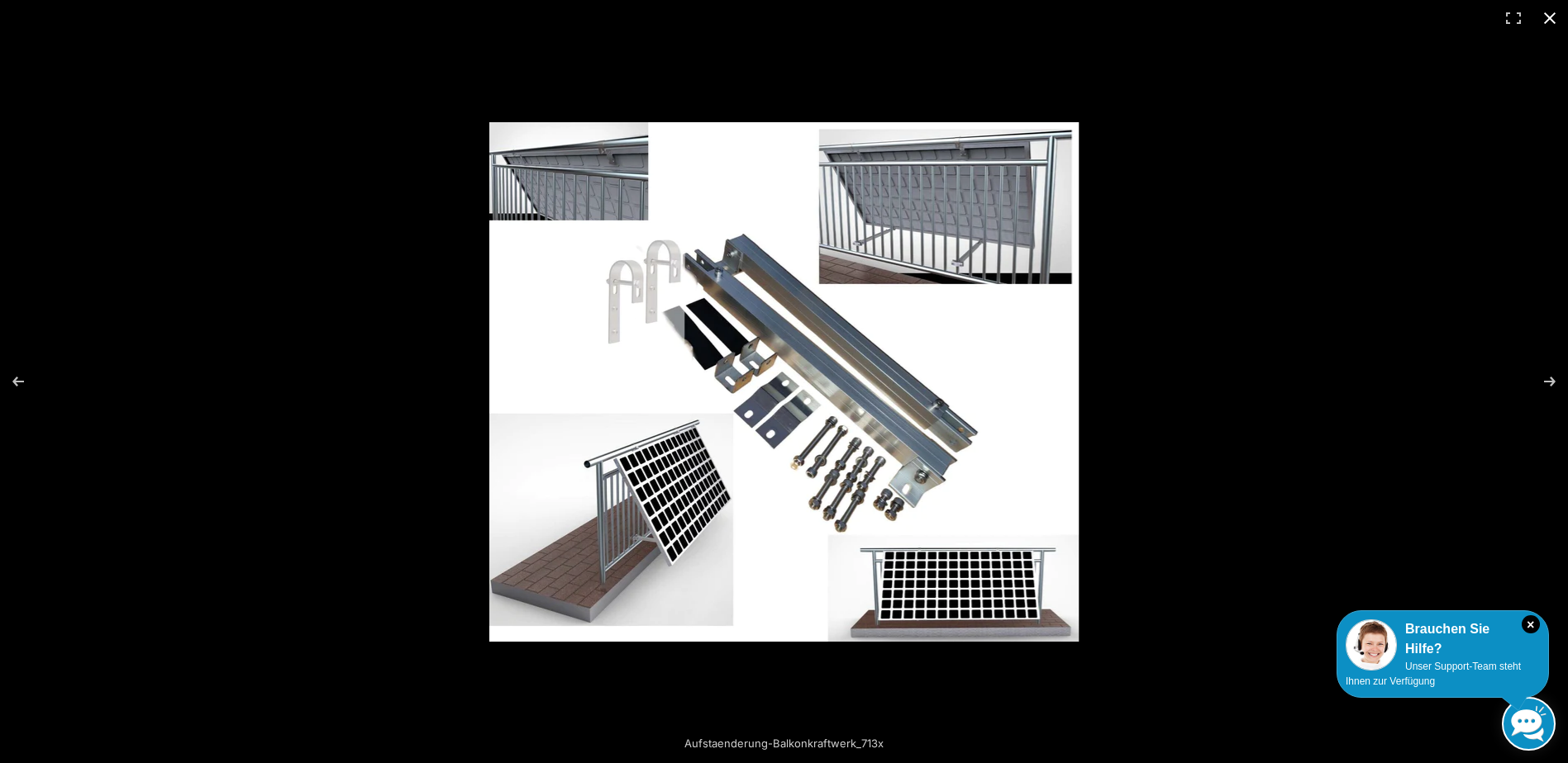
click at [1557, 17] on button "Close (Esc)" at bounding box center [1550, 18] width 37 height 37
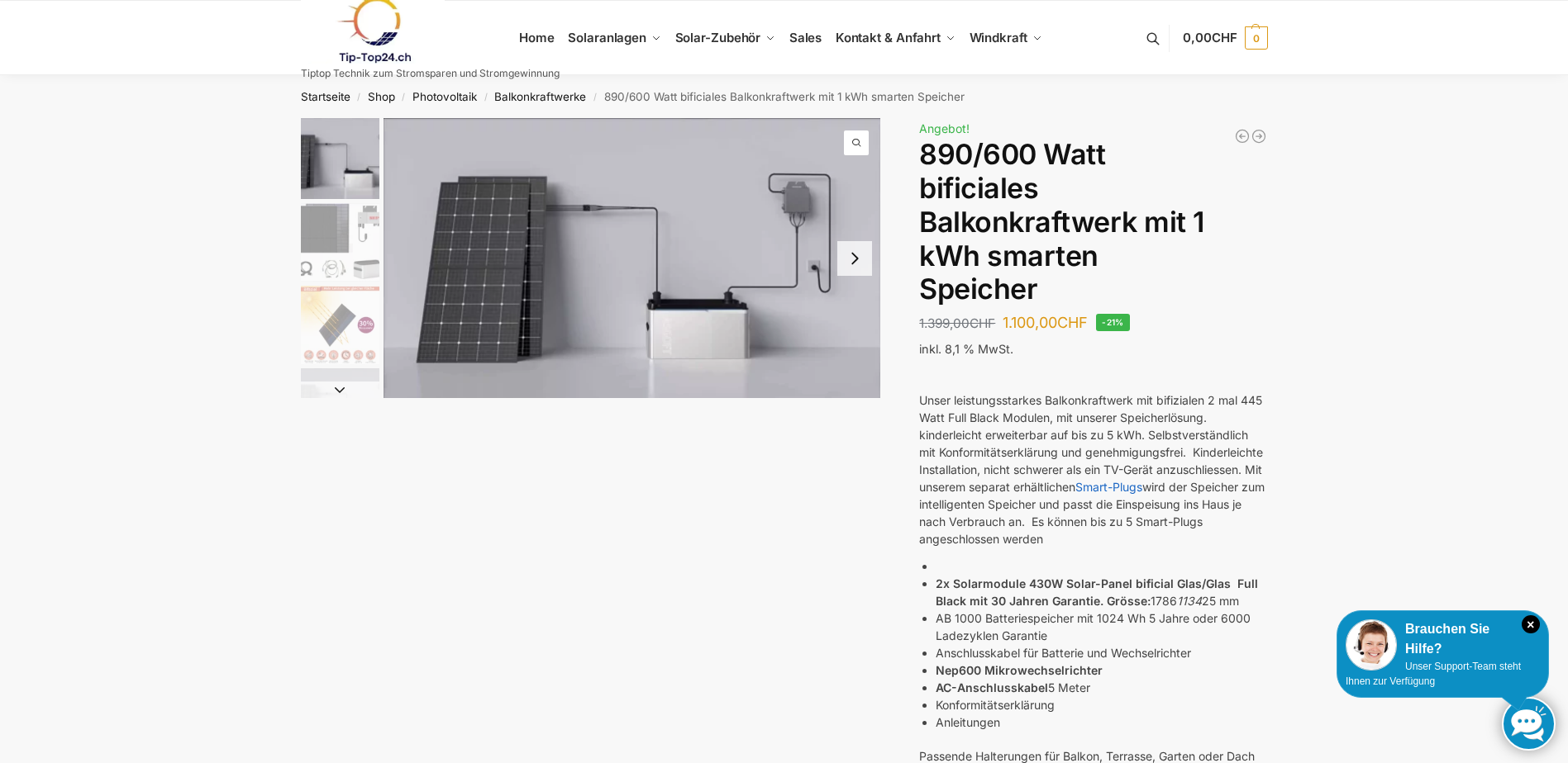
click at [848, 255] on button "Next slide" at bounding box center [855, 258] width 35 height 35
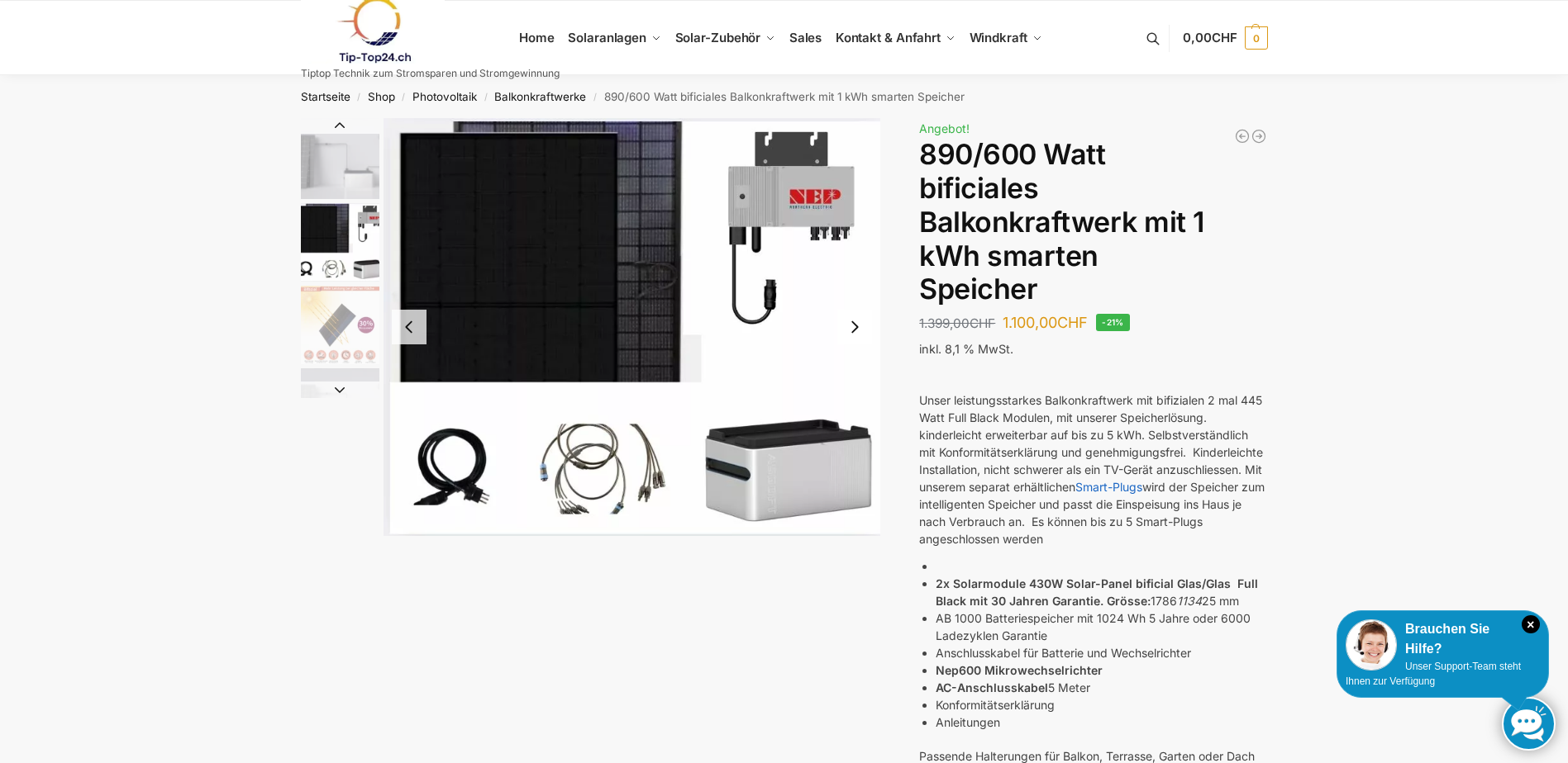
click at [856, 326] on button "Next slide" at bounding box center [855, 327] width 35 height 35
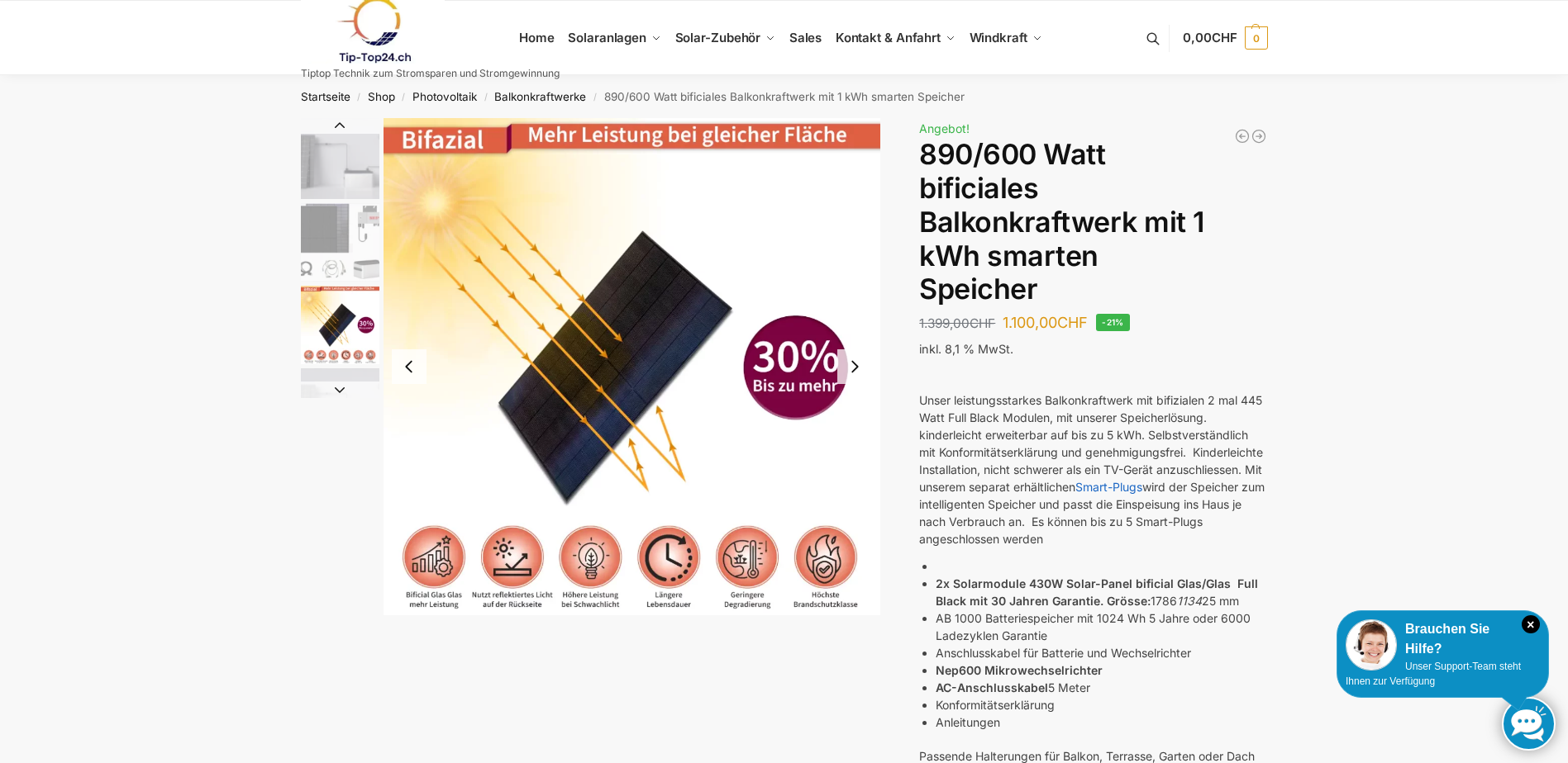
click at [852, 371] on button "Next slide" at bounding box center [855, 366] width 35 height 35
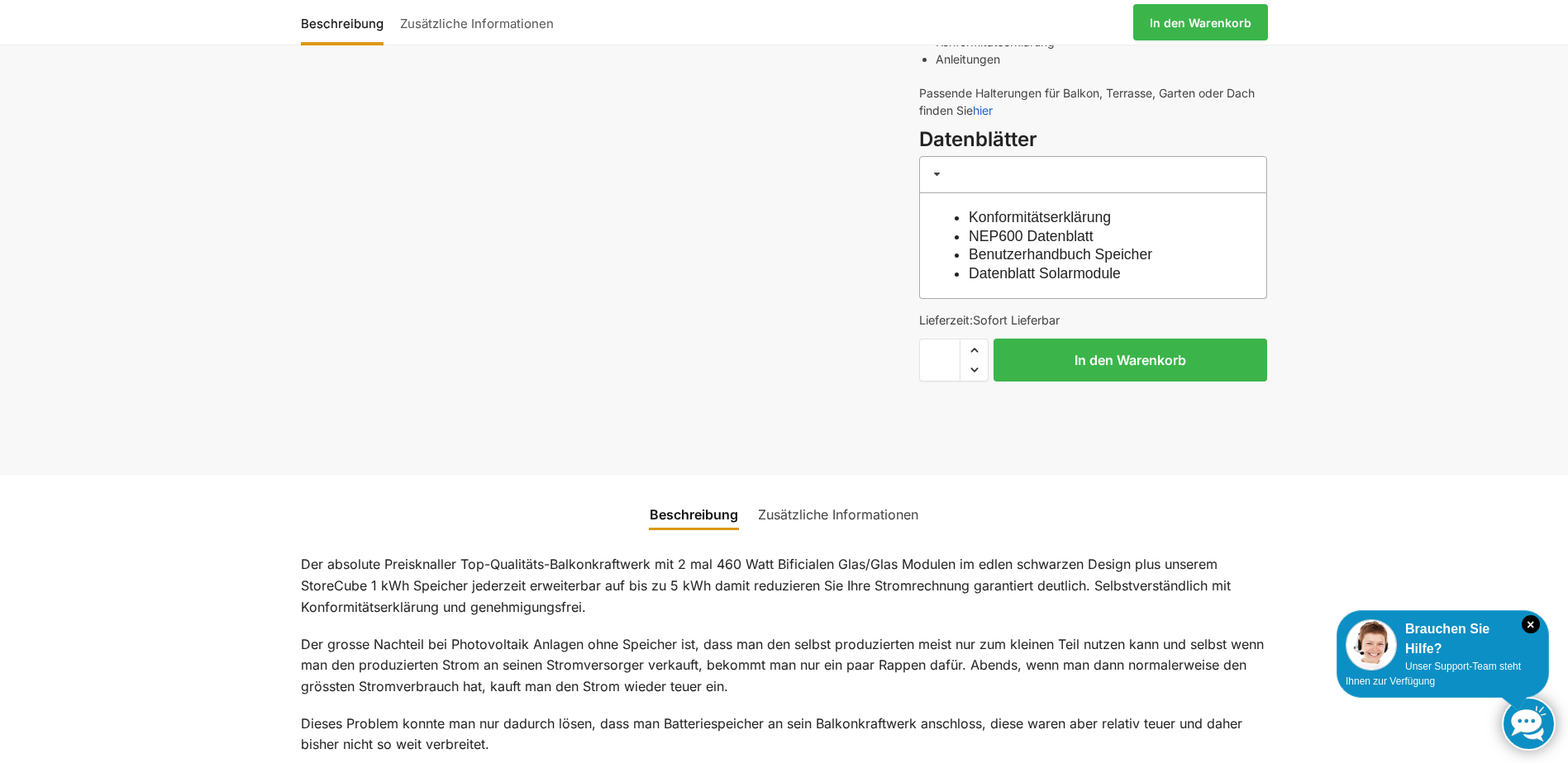
scroll to position [661, 0]
click at [1049, 258] on link "Benutzerhandbuch Speicher" at bounding box center [1060, 257] width 184 height 16
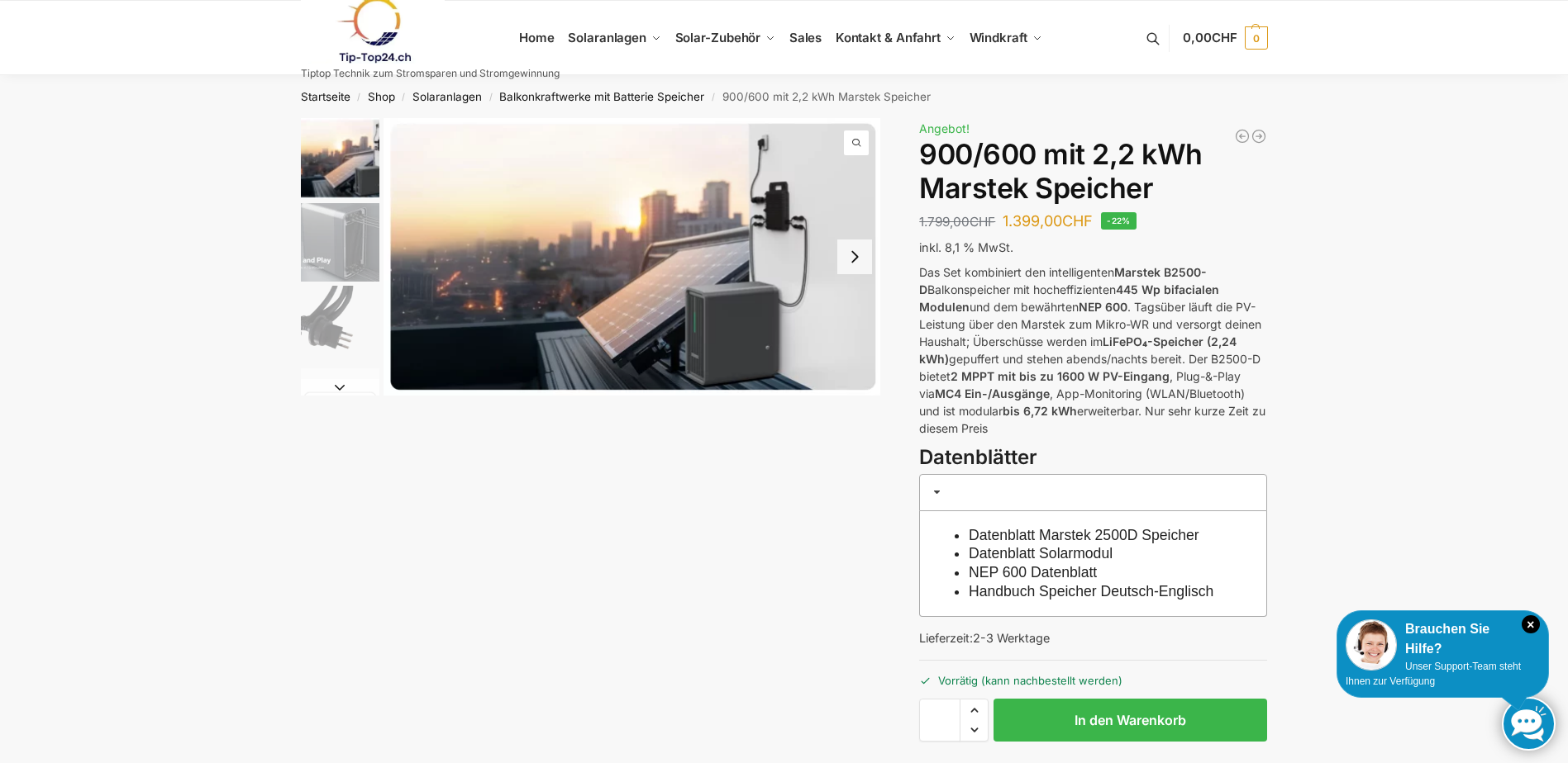
click at [856, 261] on button "Next slide" at bounding box center [855, 257] width 35 height 35
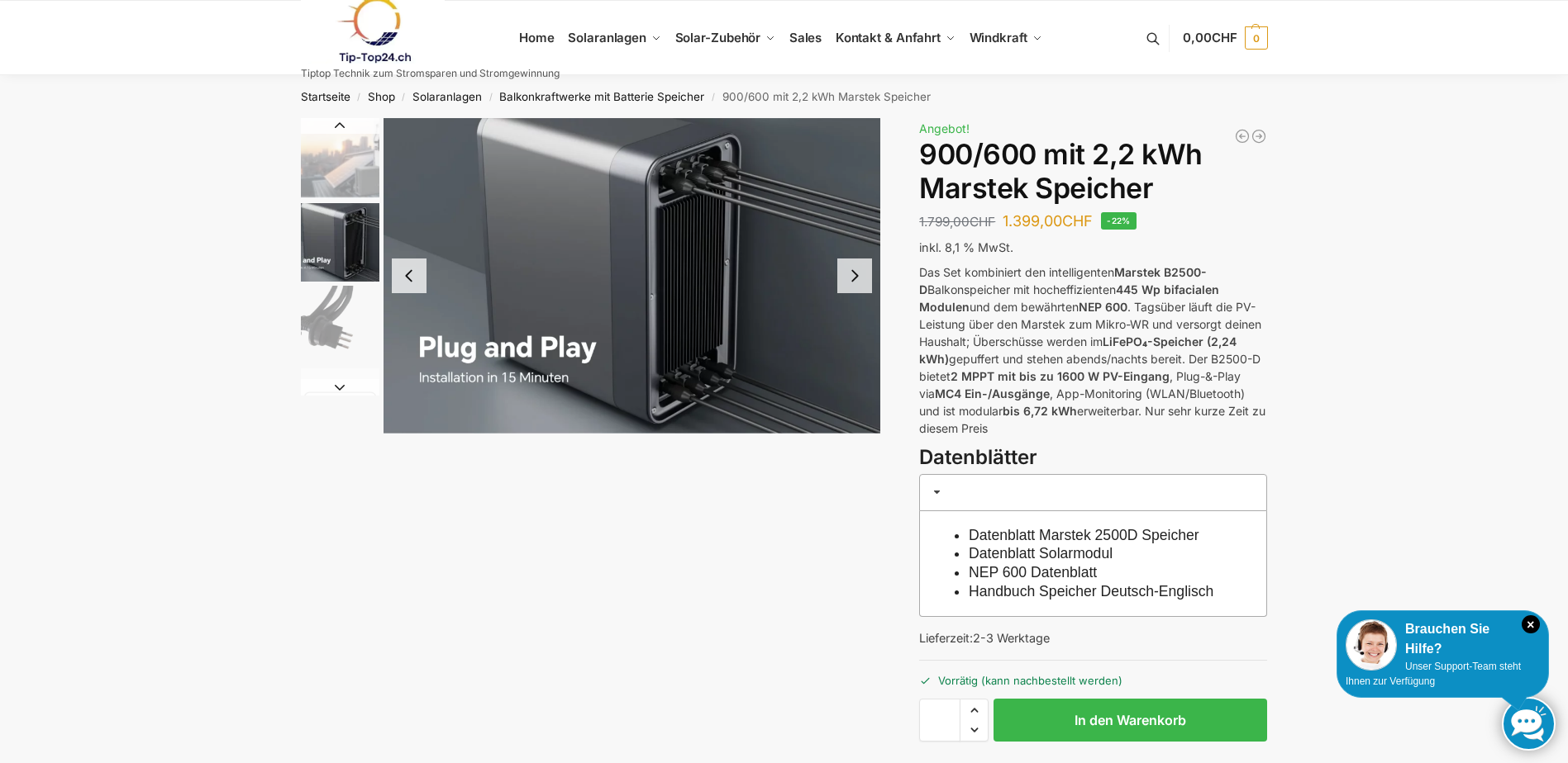
click at [856, 261] on button "Next slide" at bounding box center [855, 276] width 35 height 35
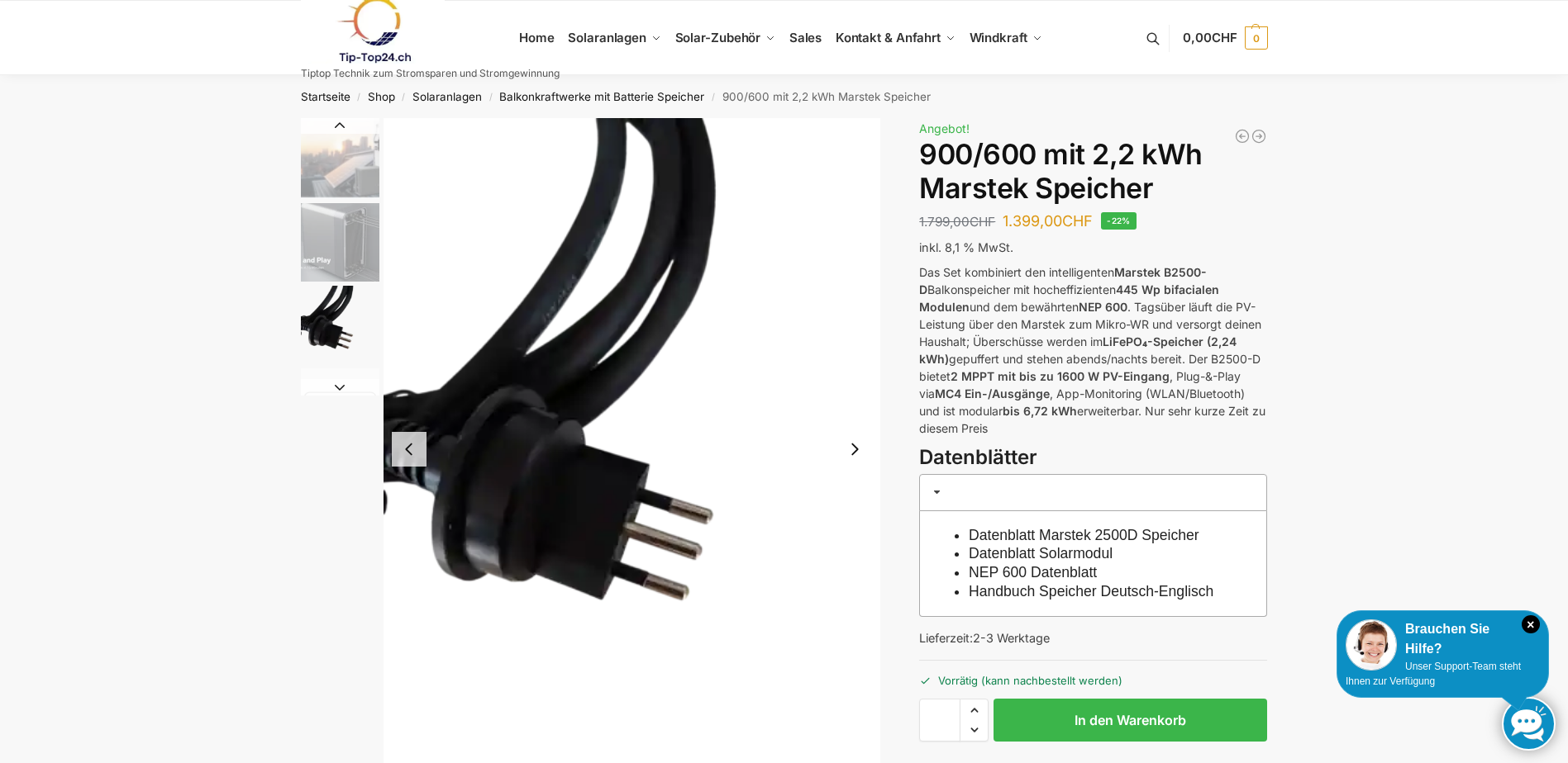
click at [856, 453] on button "Next slide" at bounding box center [855, 450] width 35 height 35
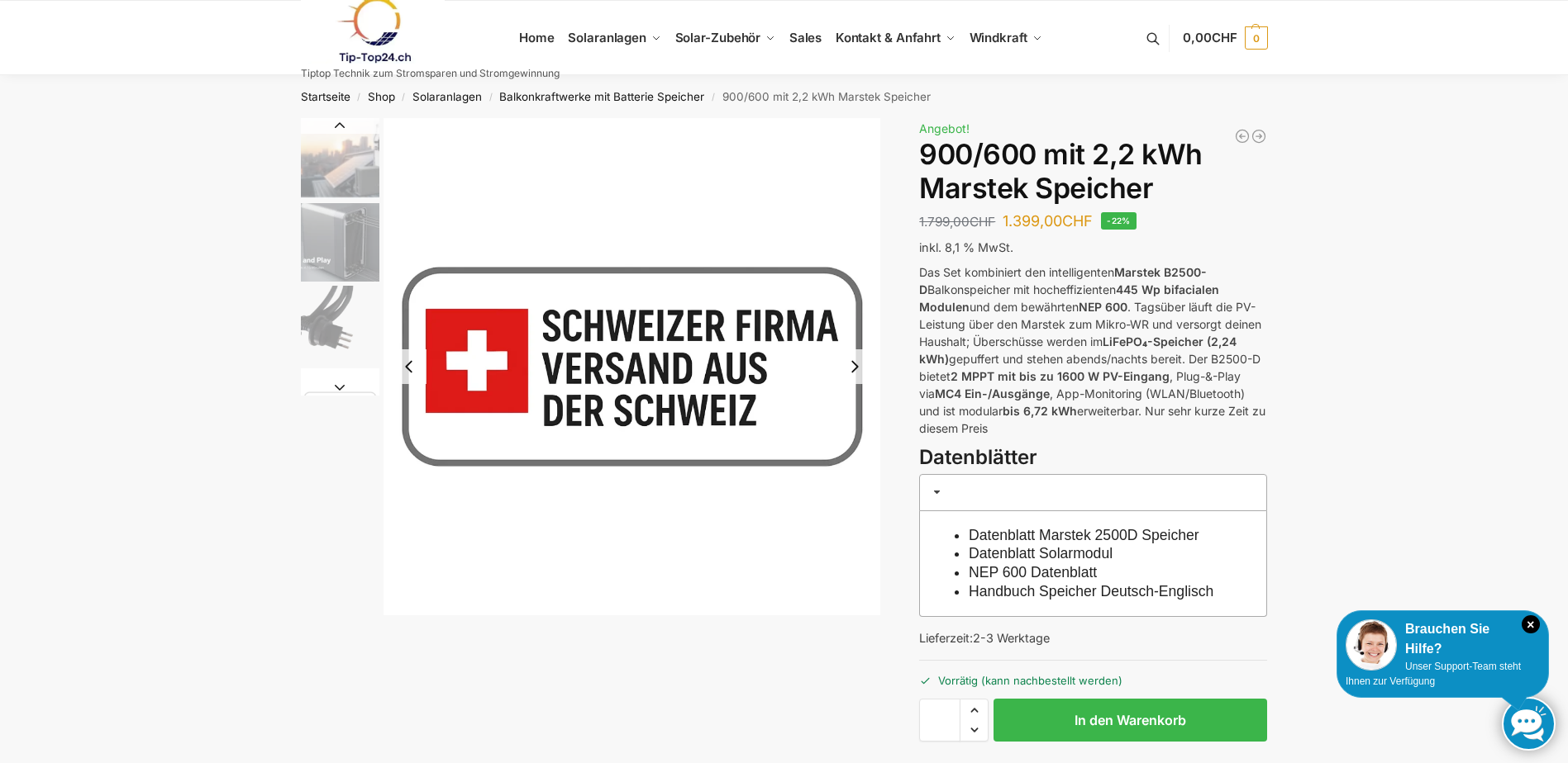
click at [862, 373] on button "Next slide" at bounding box center [855, 366] width 35 height 35
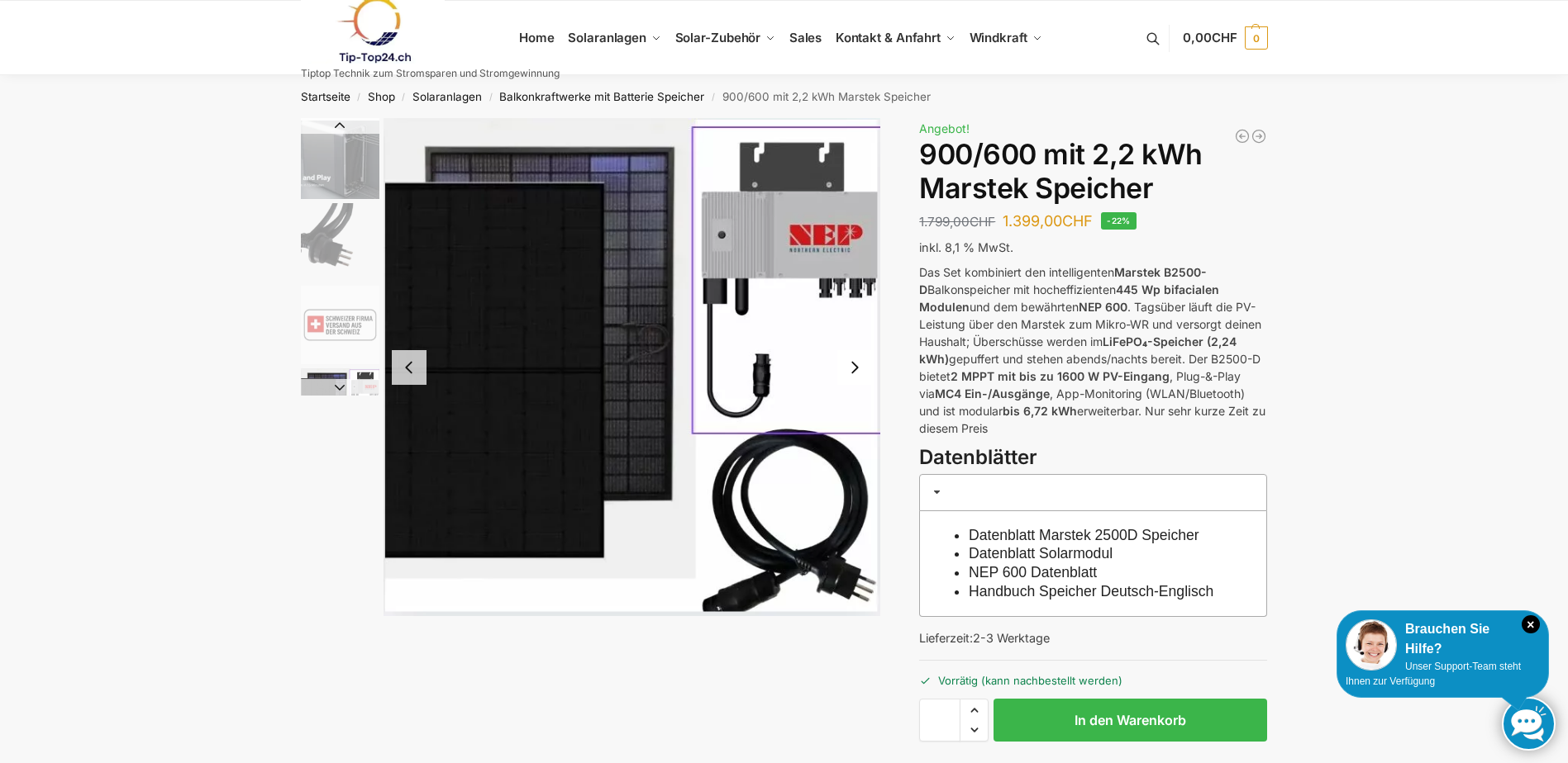
click at [852, 372] on button "Next slide" at bounding box center [855, 367] width 35 height 35
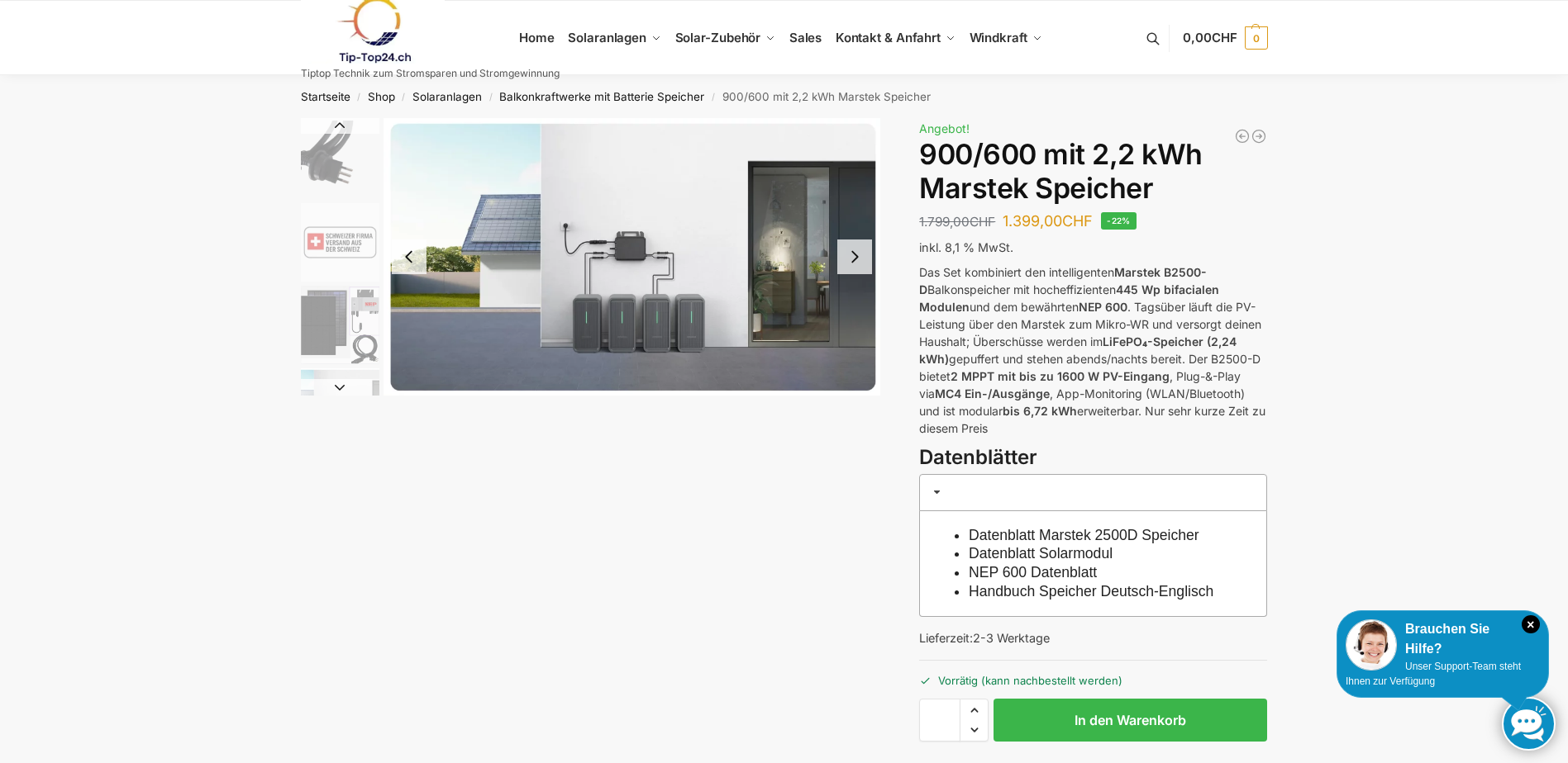
click at [864, 262] on button "Next slide" at bounding box center [855, 257] width 35 height 35
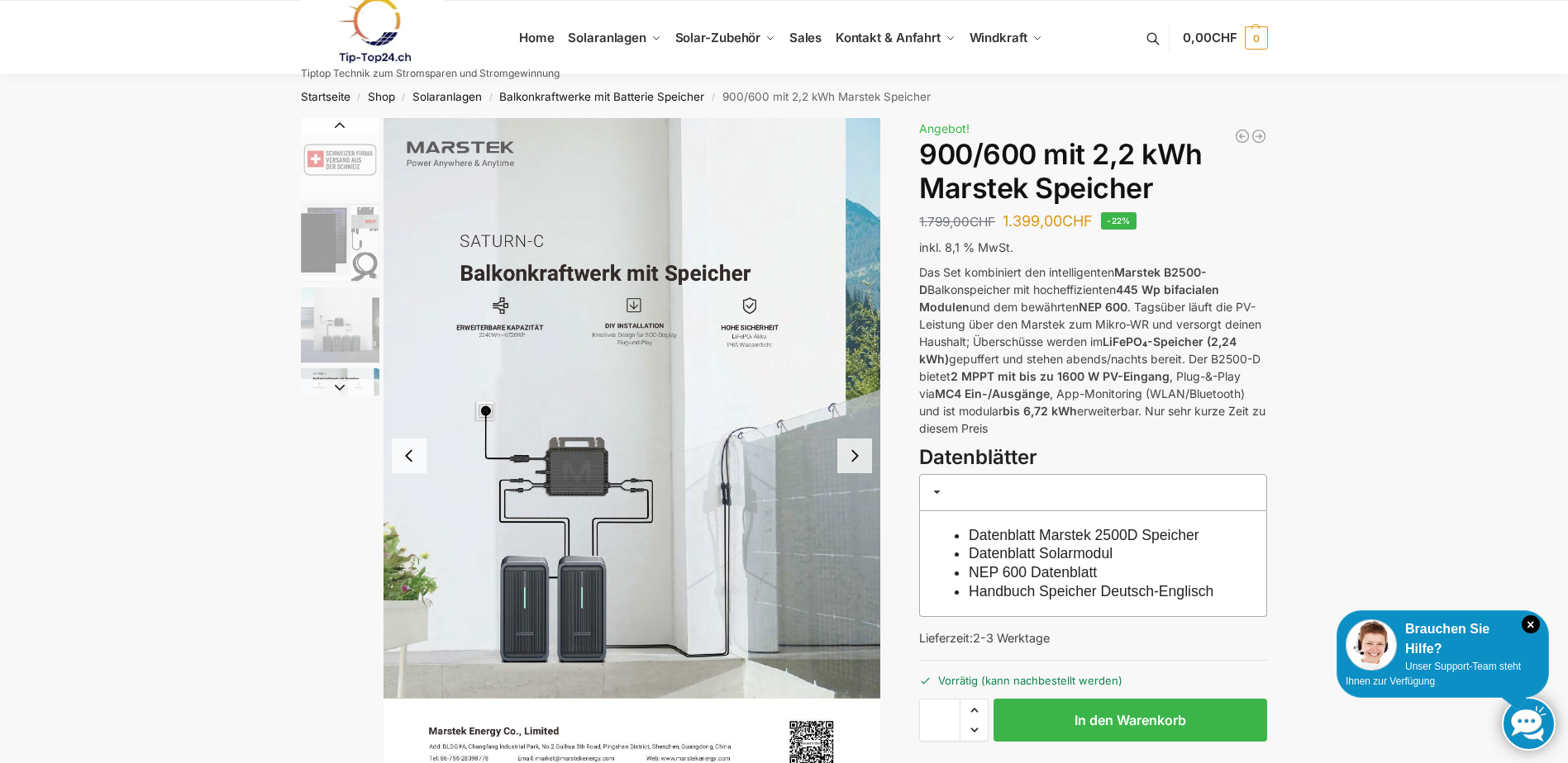
click at [857, 463] on button "Next slide" at bounding box center [855, 456] width 35 height 35
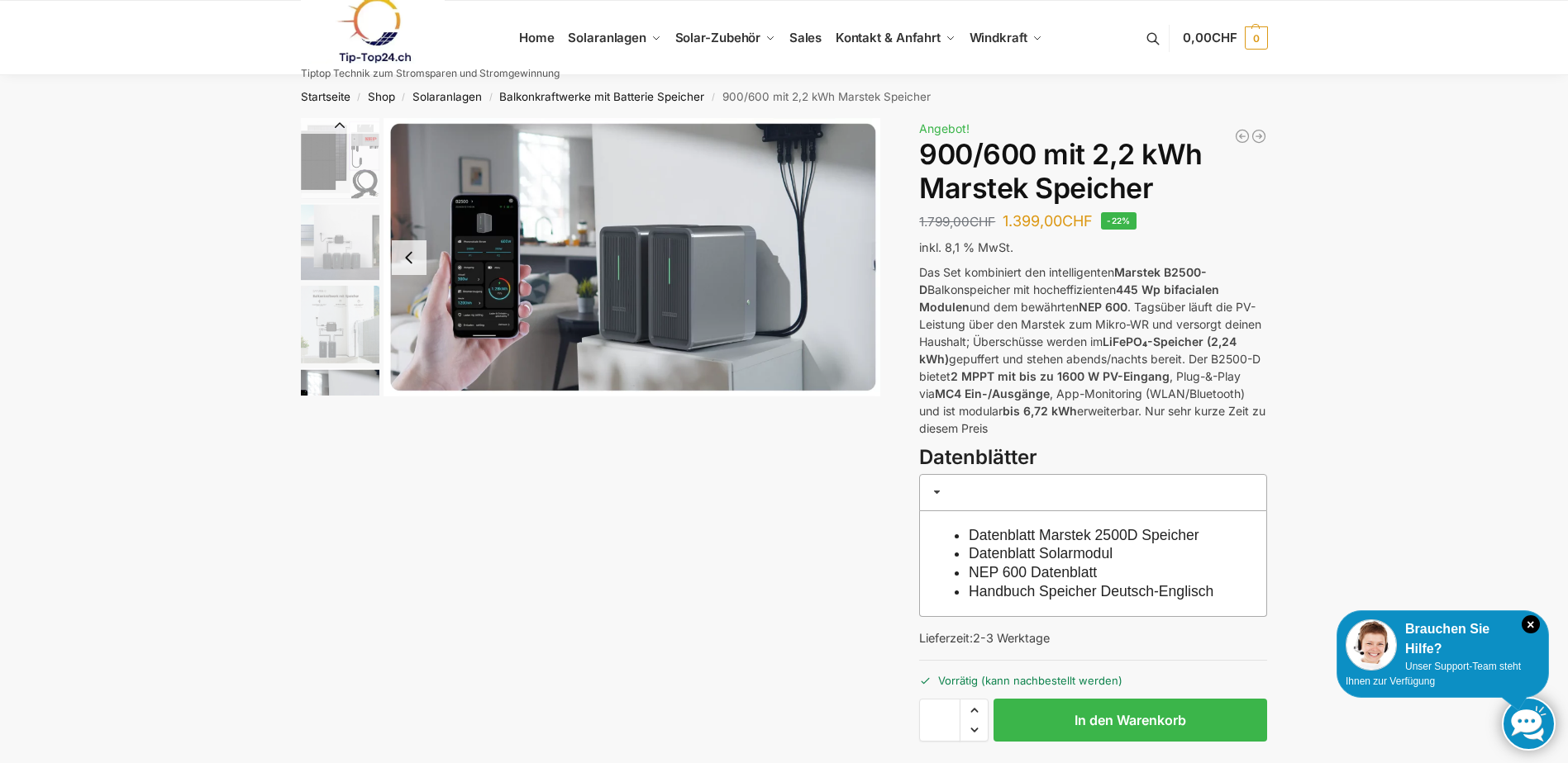
click at [398, 268] on button "Previous slide" at bounding box center [409, 257] width 35 height 35
